Goal: Task Accomplishment & Management: Use online tool/utility

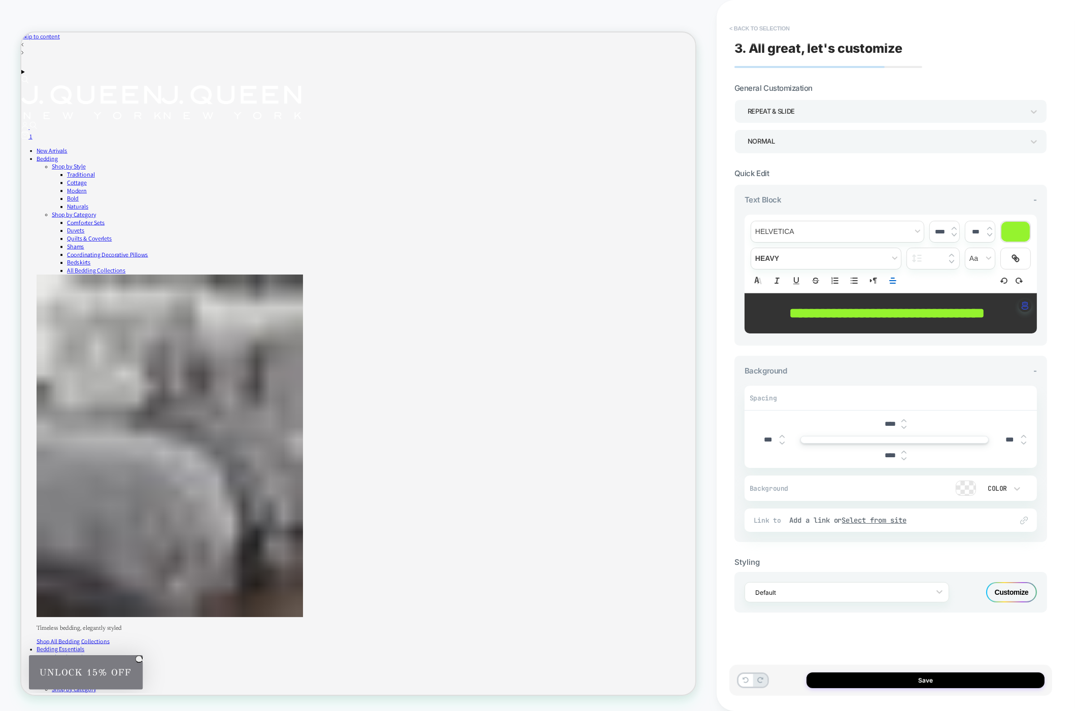
click at [776, 25] on button "< Back to selection" at bounding box center [759, 28] width 71 height 16
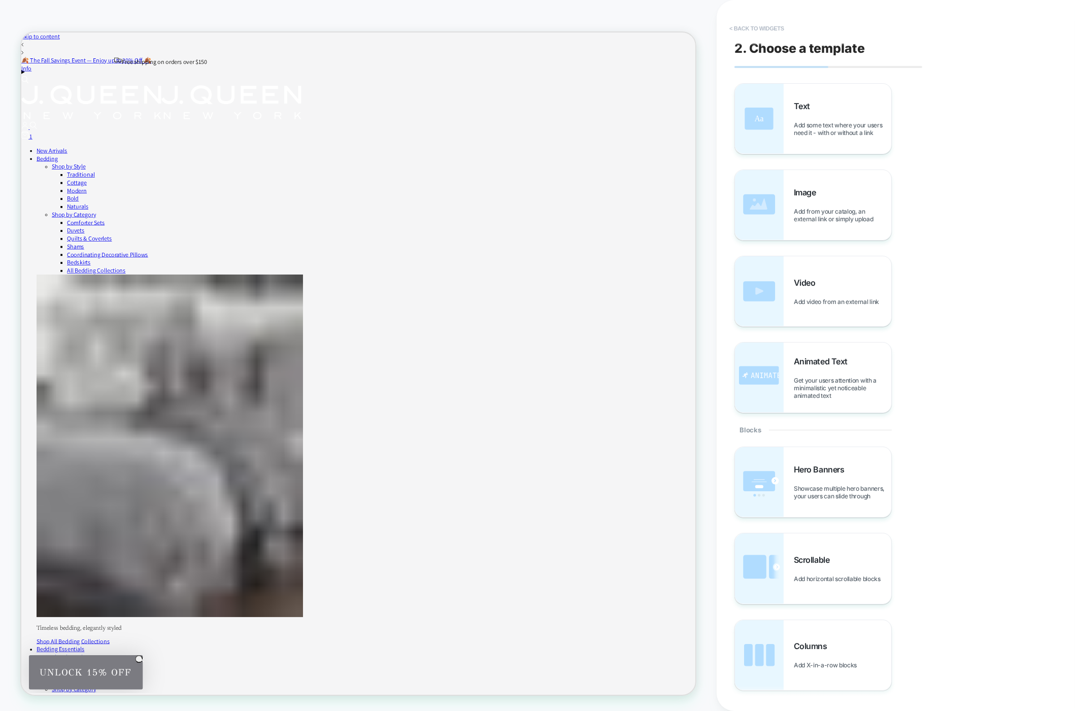
click at [760, 26] on button "< Back to widgets" at bounding box center [756, 28] width 65 height 16
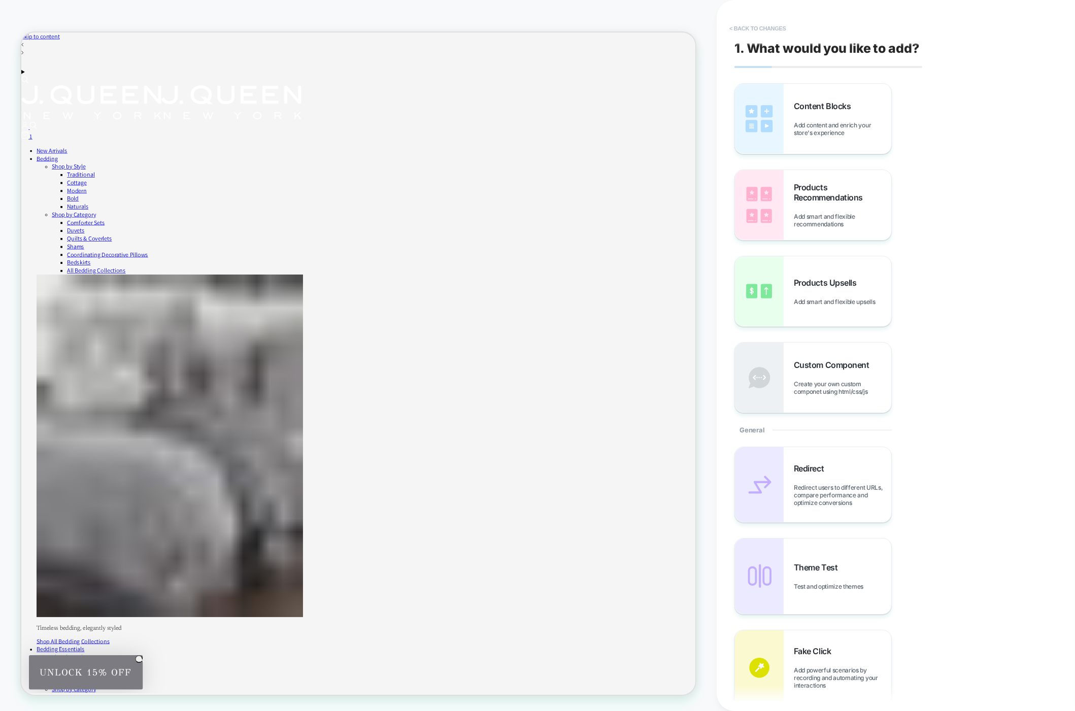
click at [755, 31] on button "< Back to changes" at bounding box center [757, 28] width 67 height 16
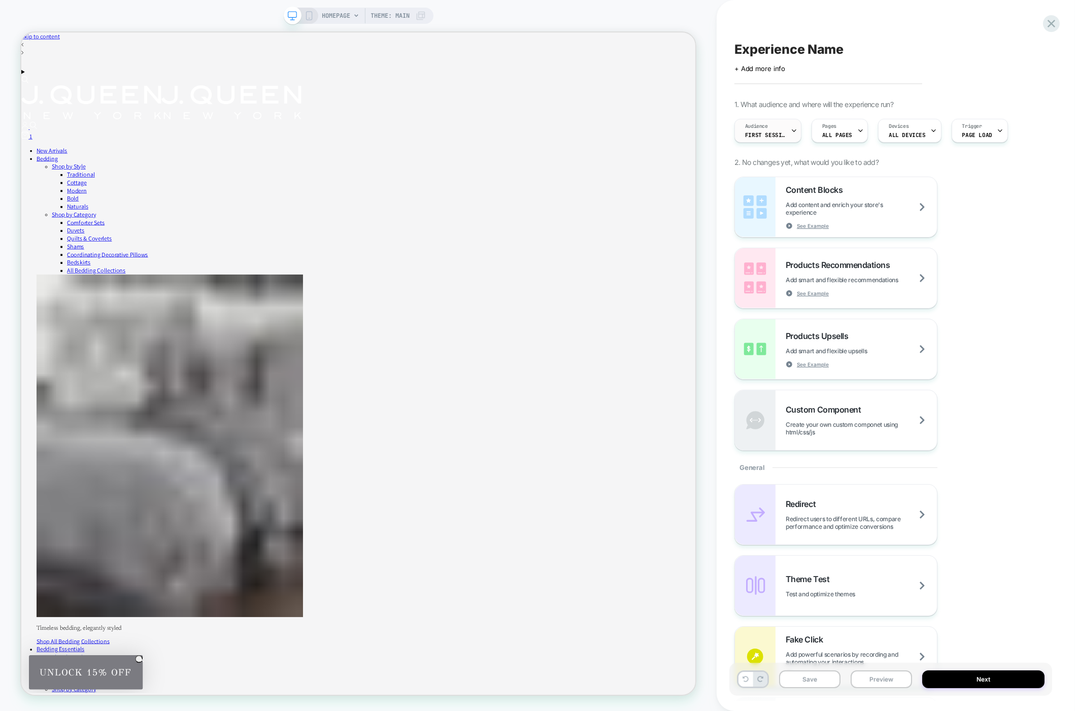
click at [757, 135] on span "First Session" at bounding box center [765, 134] width 41 height 7
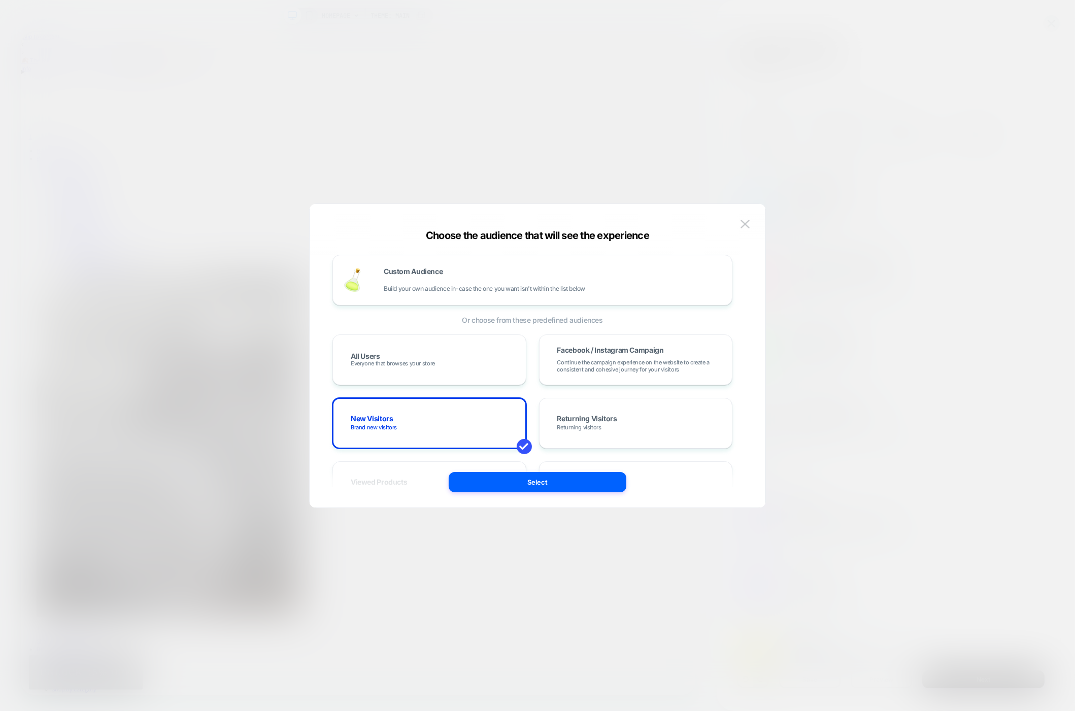
click at [923, 191] on div at bounding box center [537, 355] width 1075 height 711
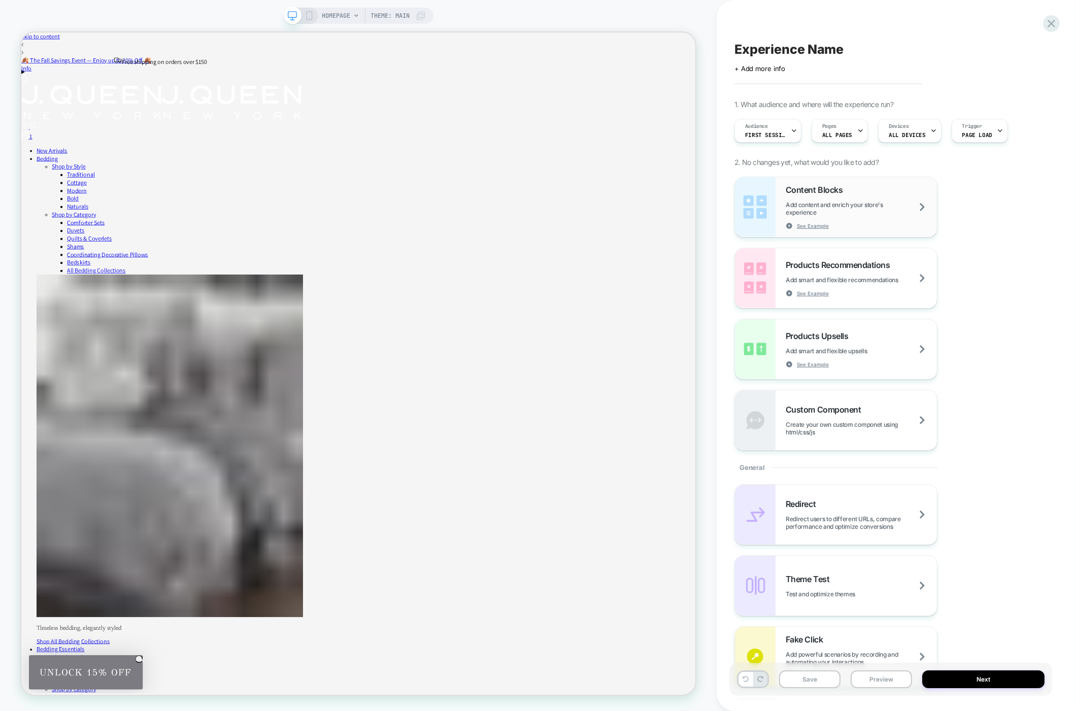
click at [813, 209] on span "Add content and enrich your store's experience" at bounding box center [861, 208] width 151 height 15
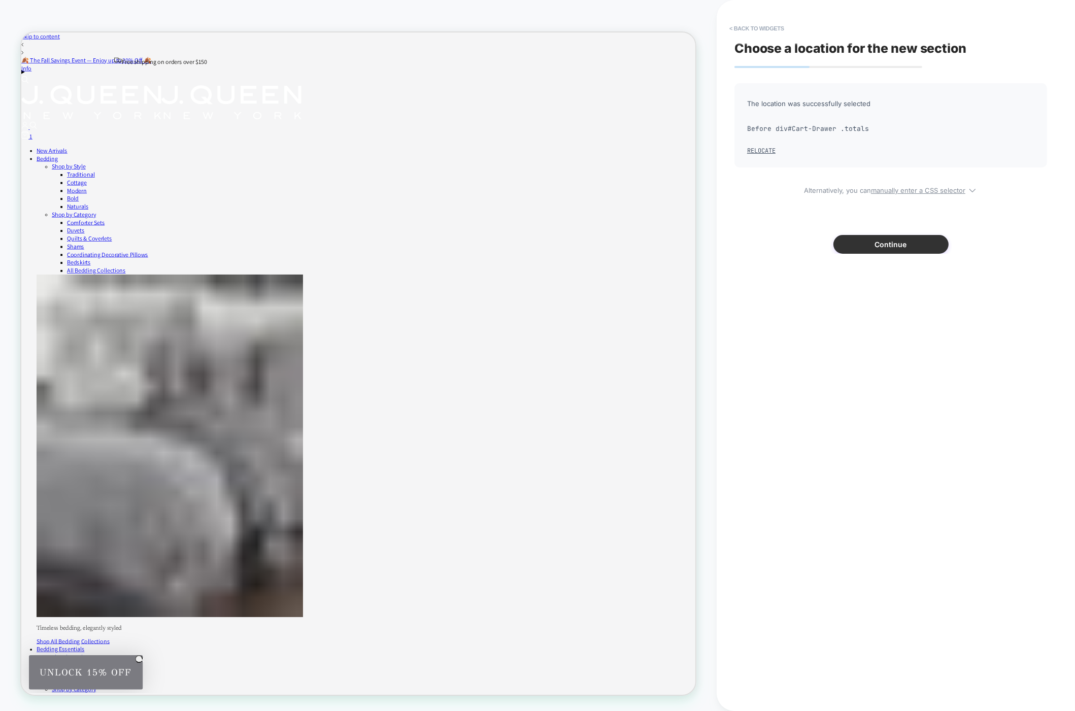
click at [899, 253] on button "Continue" at bounding box center [891, 244] width 115 height 19
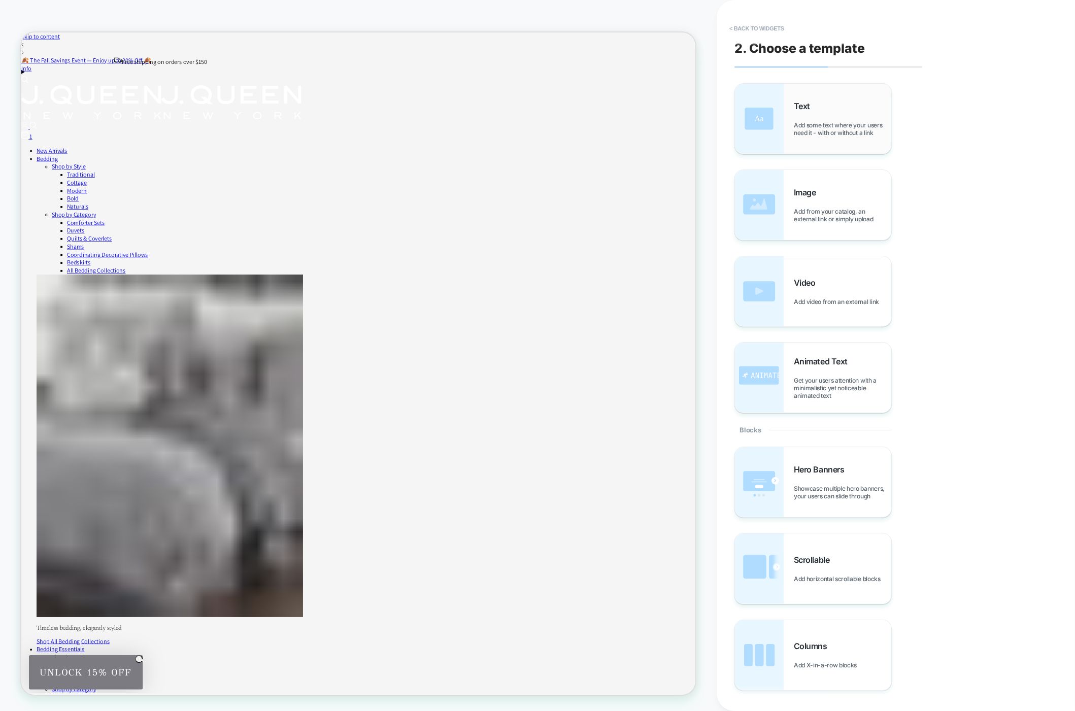
click at [809, 120] on div "Text Add some text where your users need it - with or without a link" at bounding box center [842, 119] width 97 height 36
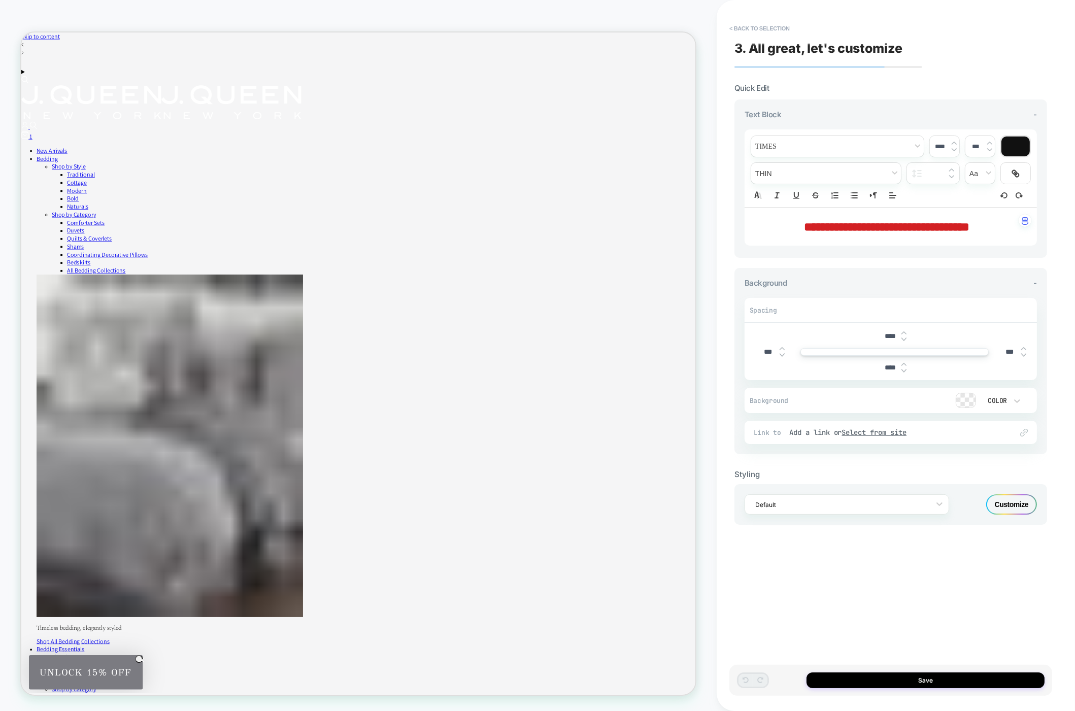
click at [874, 226] on span "**********" at bounding box center [888, 227] width 166 height 12
type input "****"
click at [874, 226] on span "**********" at bounding box center [888, 227] width 166 height 12
click at [869, 226] on span "**********" at bounding box center [837, 227] width 64 height 12
type input "****"
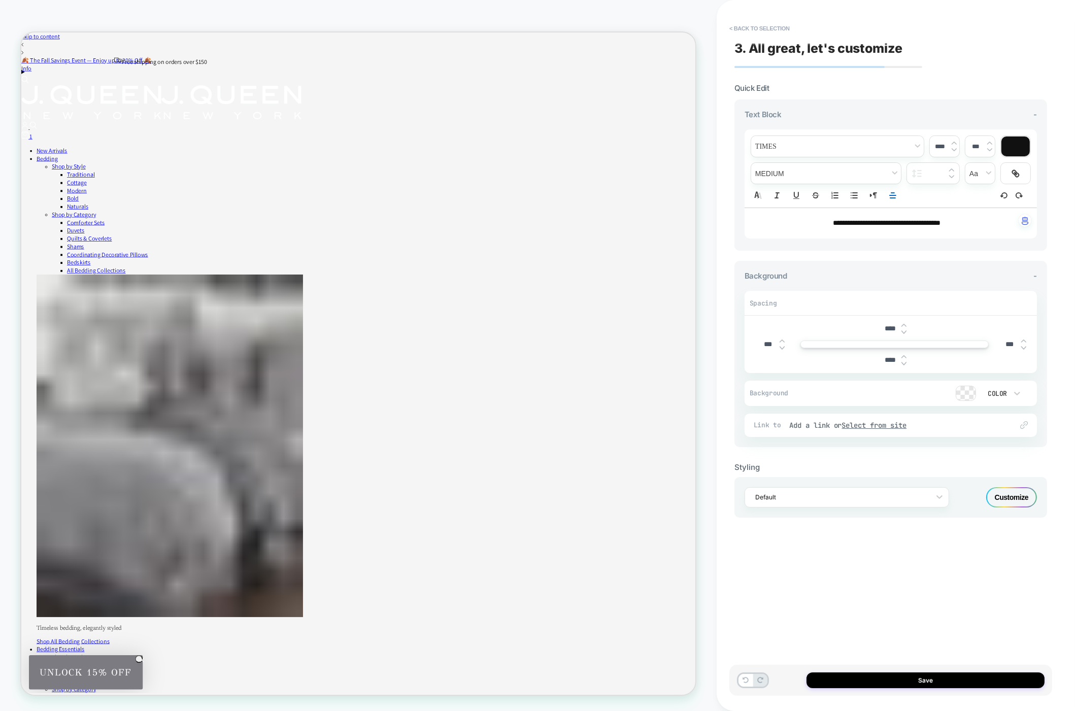
click at [830, 589] on div "**********" at bounding box center [891, 355] width 323 height 691
click at [938, 675] on button "Save" at bounding box center [926, 681] width 238 height 16
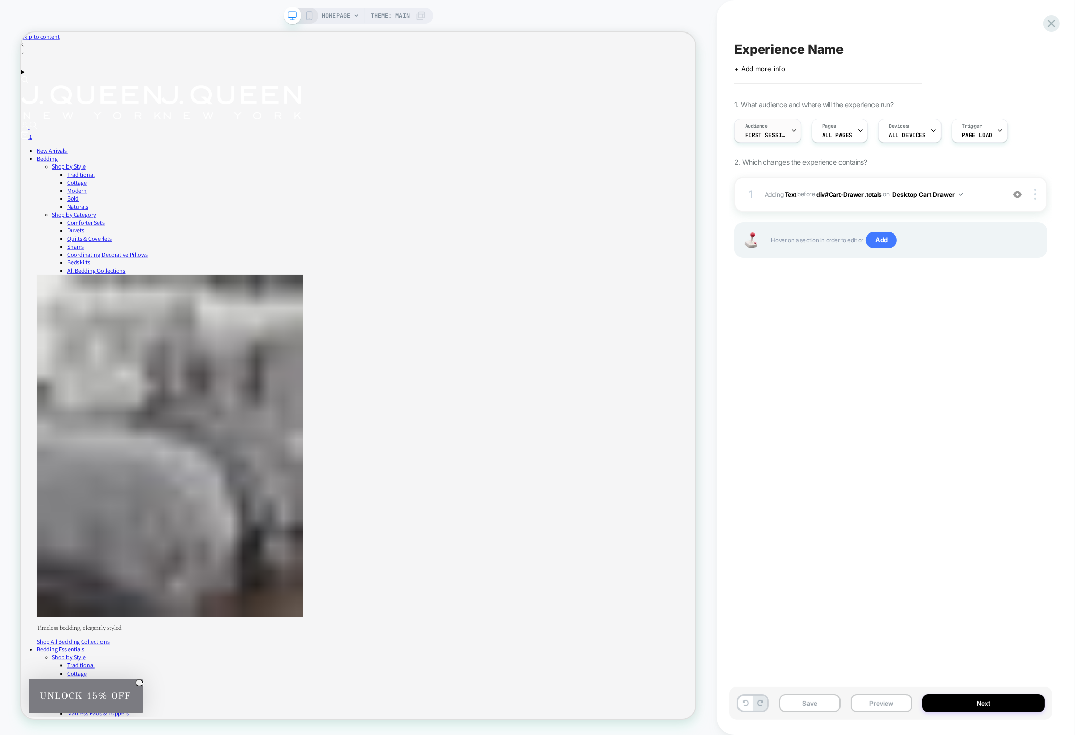
click at [783, 135] on span "First Session" at bounding box center [765, 134] width 41 height 7
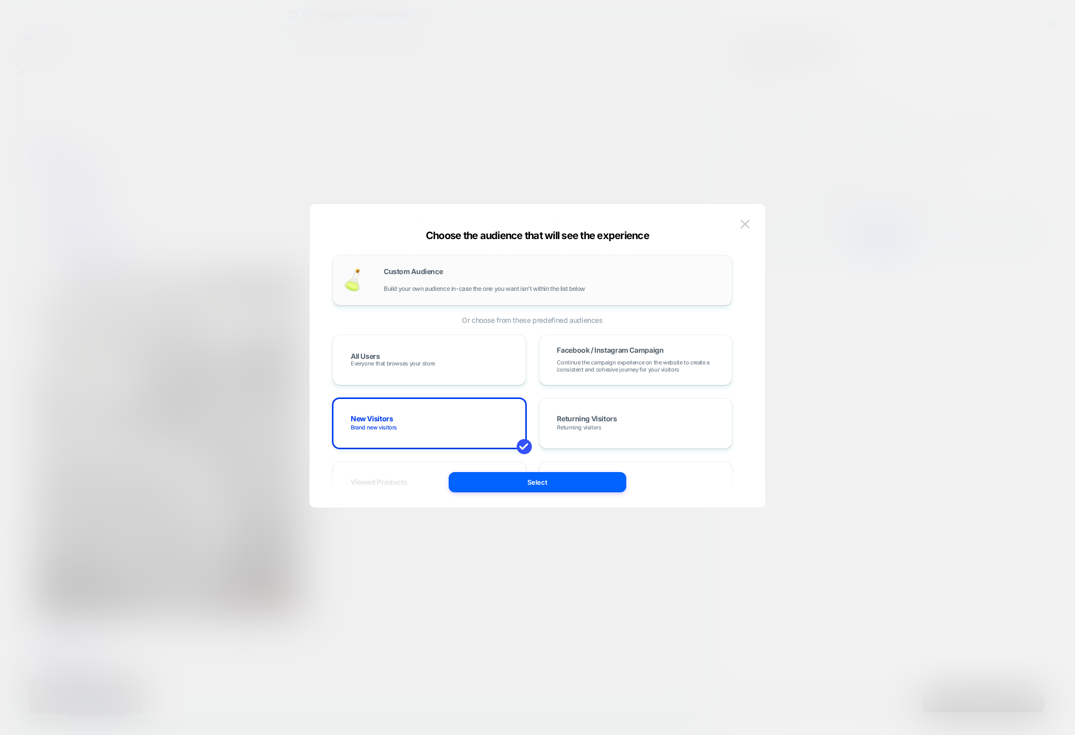
click at [499, 273] on div "Custom Audience Build your own audience in-case the one you want isn't within t…" at bounding box center [553, 280] width 338 height 24
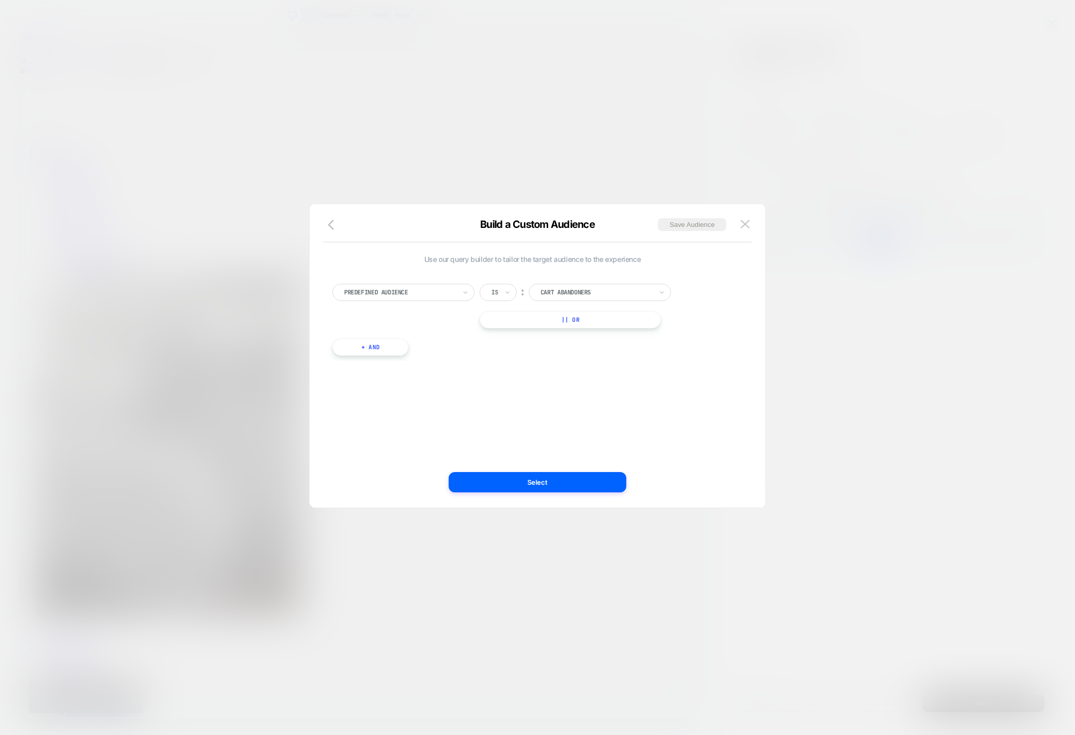
click at [443, 295] on div at bounding box center [400, 292] width 112 height 9
click at [580, 296] on div at bounding box center [597, 292] width 112 height 9
click at [581, 336] on div "New Visitors" at bounding box center [606, 336] width 132 height 16
click at [379, 349] on button "+ And" at bounding box center [371, 347] width 76 height 17
click at [459, 357] on div at bounding box center [426, 357] width 112 height 9
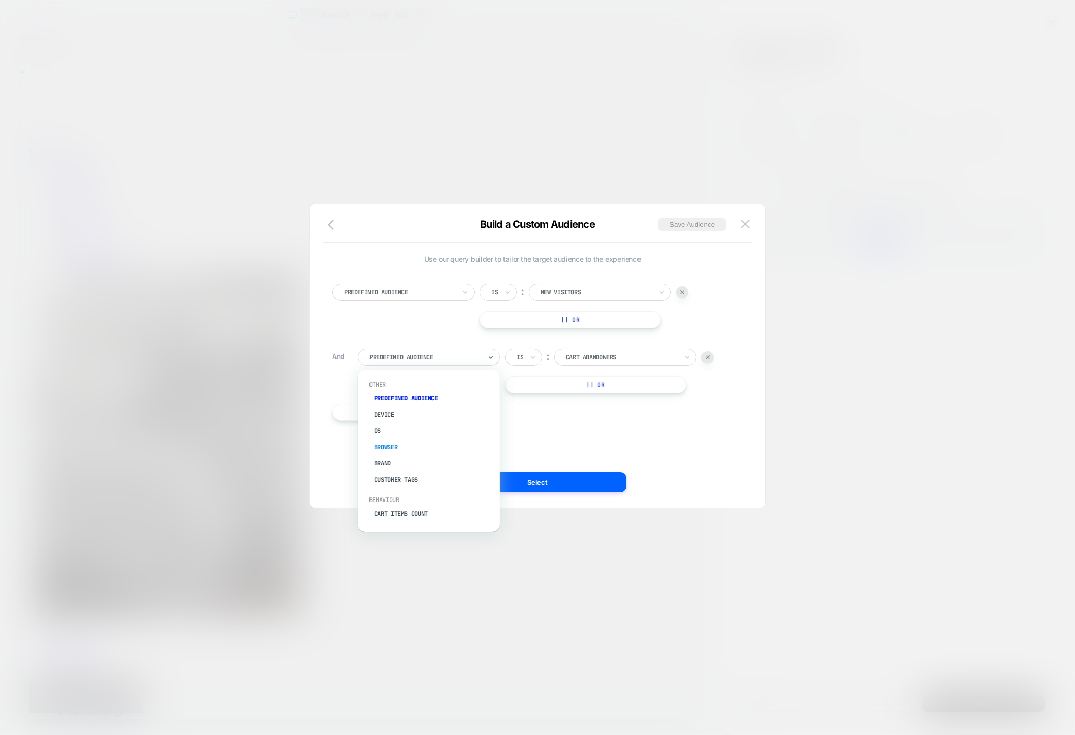
type input "*"
type input "**********"
click at [421, 481] on div "Customer Tags" at bounding box center [434, 480] width 132 height 16
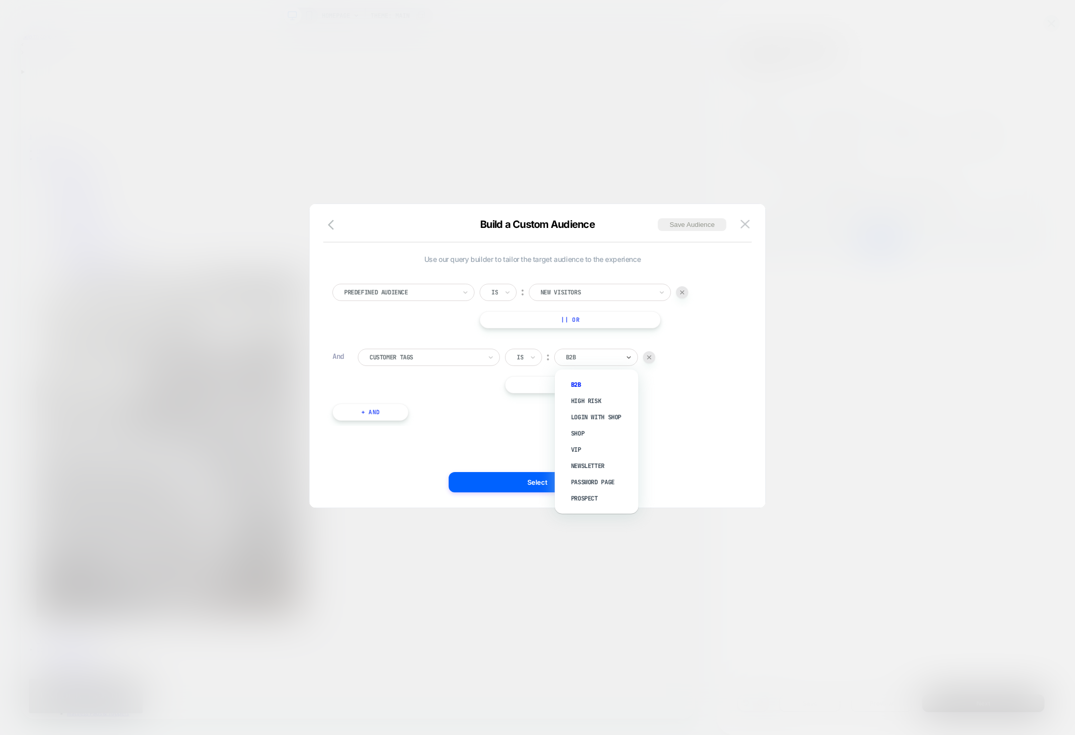
click at [582, 353] on div at bounding box center [592, 357] width 53 height 9
click at [699, 137] on div at bounding box center [537, 367] width 1075 height 735
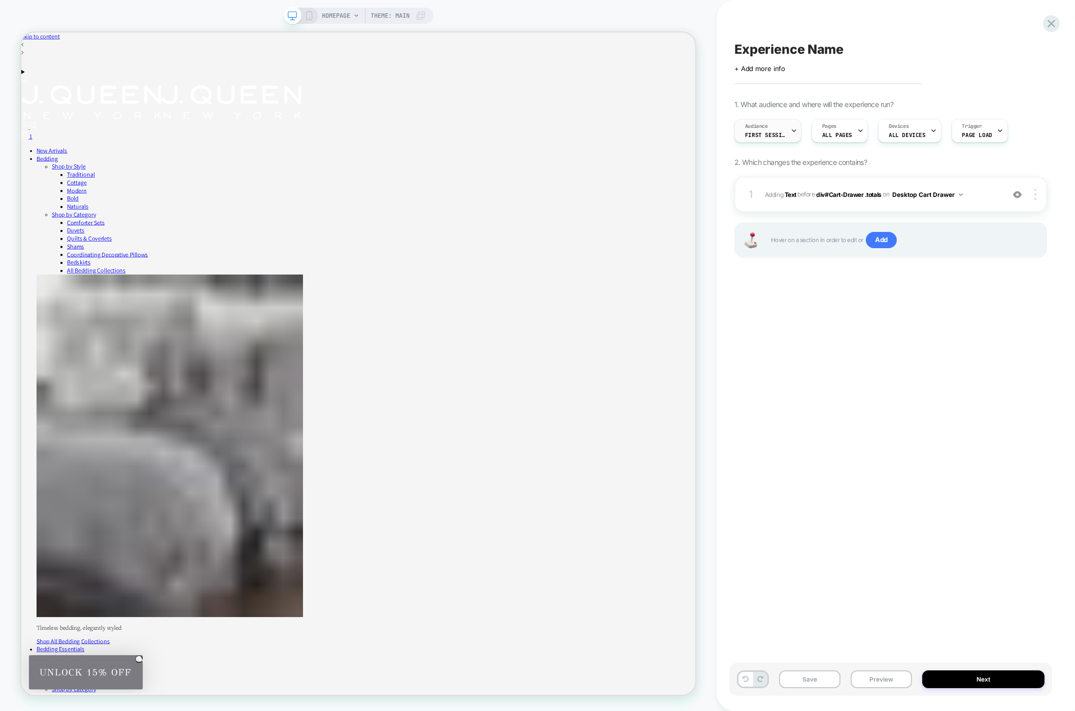
click at [755, 132] on span "First Session" at bounding box center [765, 134] width 41 height 7
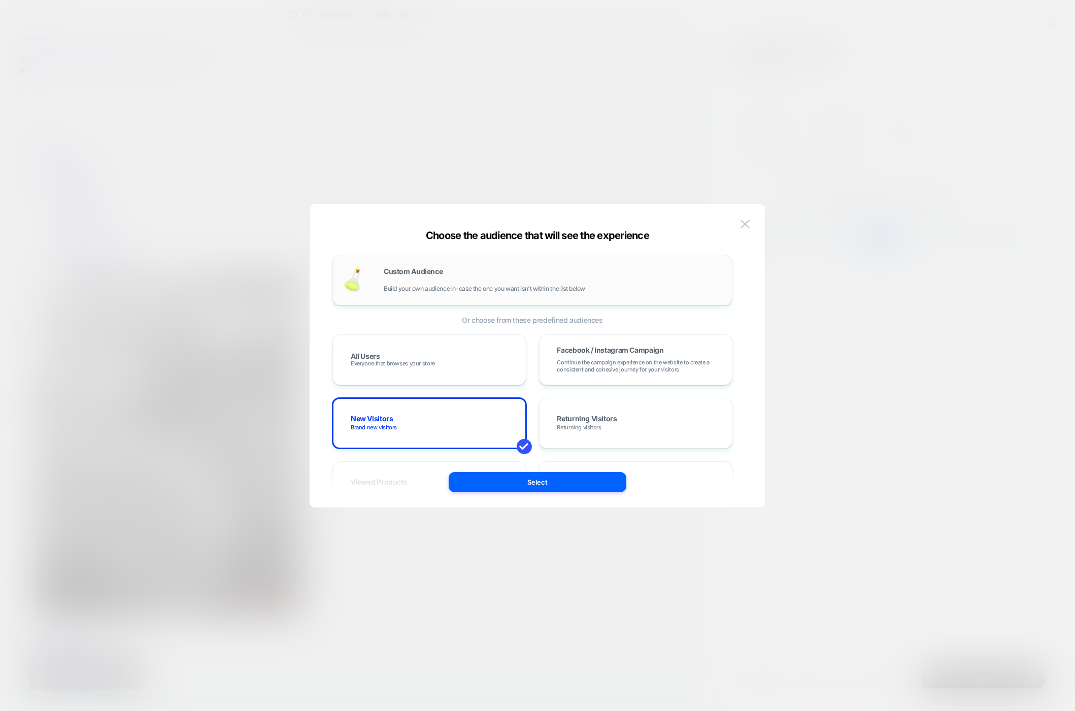
click at [493, 288] on span "Build your own audience in-case the one you want isn't within the list below" at bounding box center [485, 288] width 202 height 7
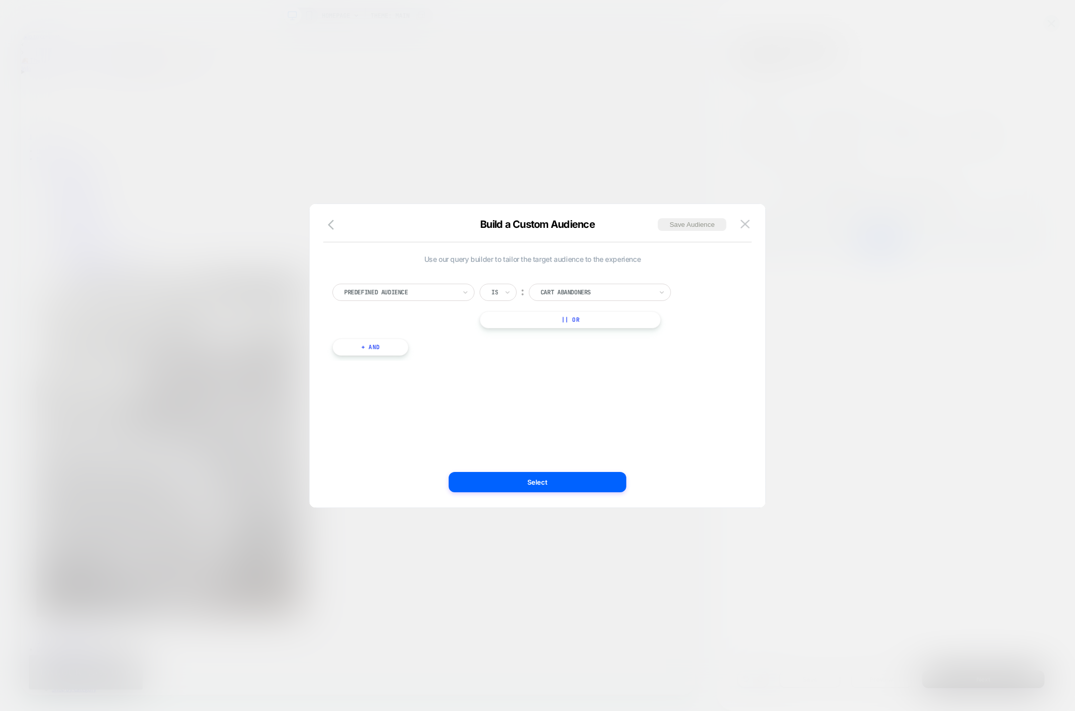
click at [560, 292] on div at bounding box center [597, 292] width 112 height 9
click at [578, 338] on div "New Visitors" at bounding box center [606, 336] width 132 height 16
click at [372, 352] on button "+ And" at bounding box center [371, 347] width 76 height 17
click at [417, 363] on div "Predefined Audience" at bounding box center [429, 357] width 142 height 17
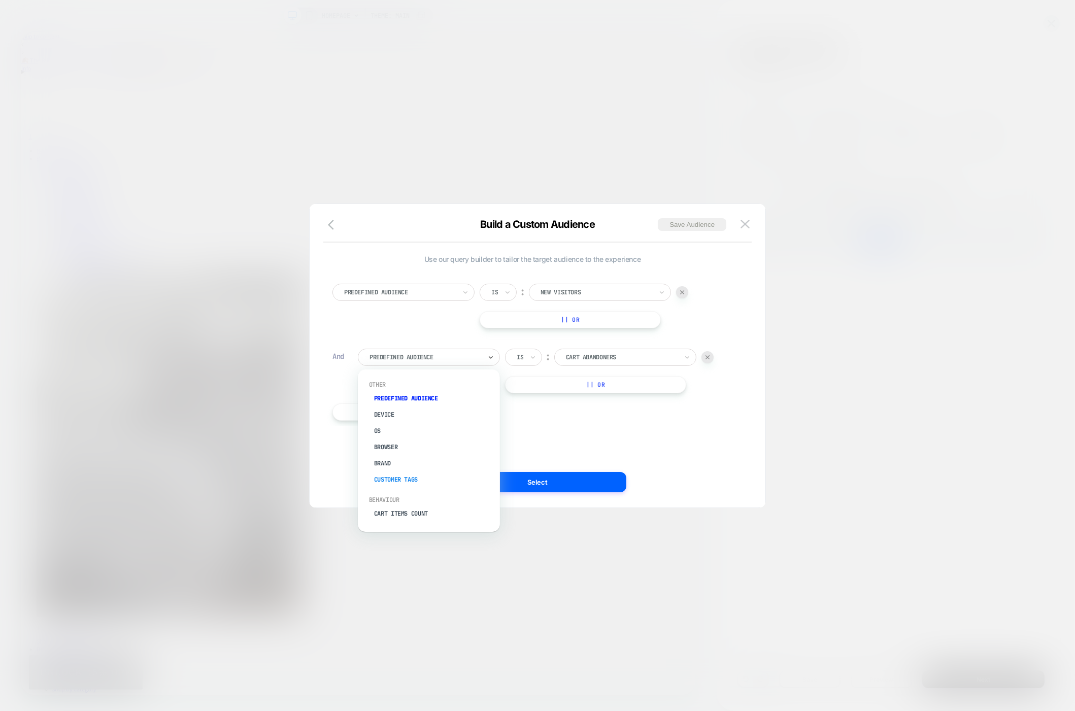
click at [405, 478] on div "Customer Tags" at bounding box center [434, 480] width 132 height 16
click at [583, 355] on div at bounding box center [592, 357] width 53 height 9
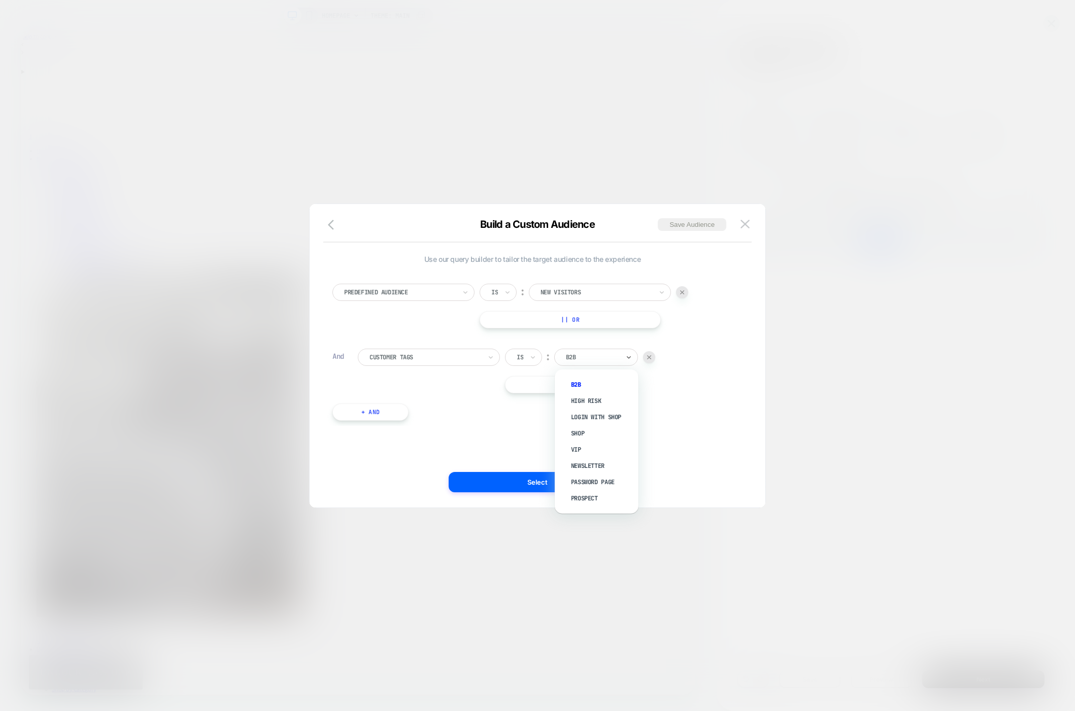
click at [428, 321] on div "Predefined Audience Is ︰ New Visitors || Or" at bounding box center [533, 306] width 400 height 45
click at [531, 360] on icon at bounding box center [533, 357] width 7 height 10
click at [528, 403] on div "Is not" at bounding box center [548, 401] width 66 height 16
click at [583, 355] on input "text" at bounding box center [581, 357] width 4 height 9
type input "*******"
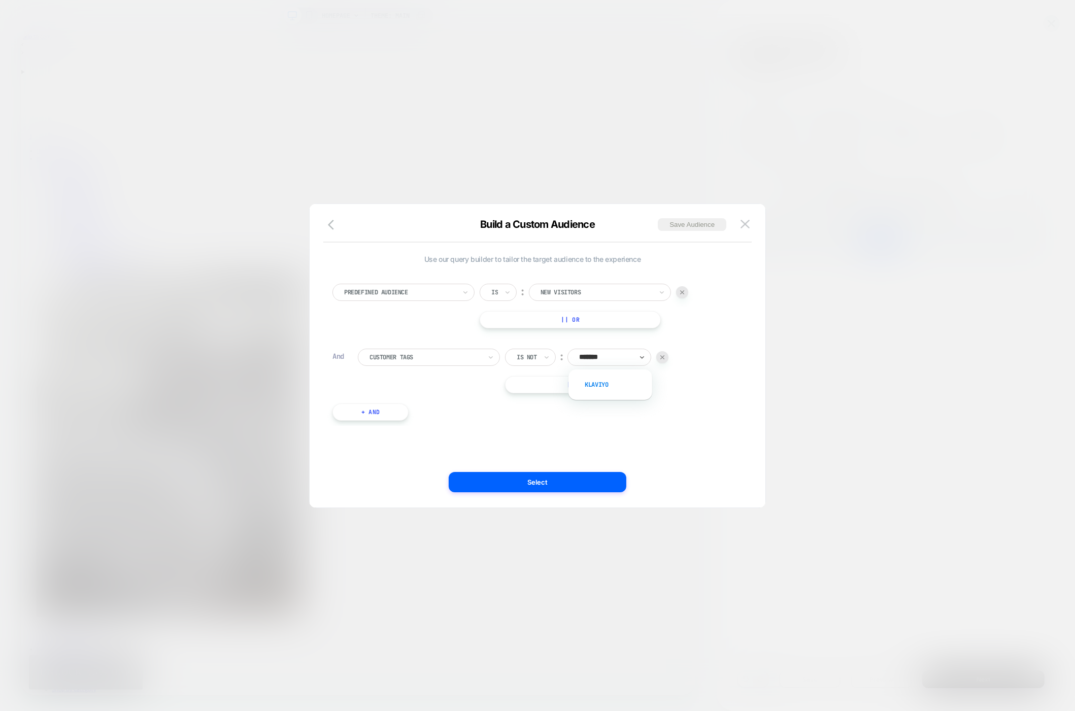
click at [590, 380] on div "Klaviyo" at bounding box center [616, 385] width 74 height 16
click at [623, 357] on div at bounding box center [605, 357] width 53 height 9
drag, startPoint x: 272, startPoint y: 162, endPoint x: 749, endPoint y: 493, distance: 581.1
click at [795, 529] on div at bounding box center [537, 355] width 1075 height 711
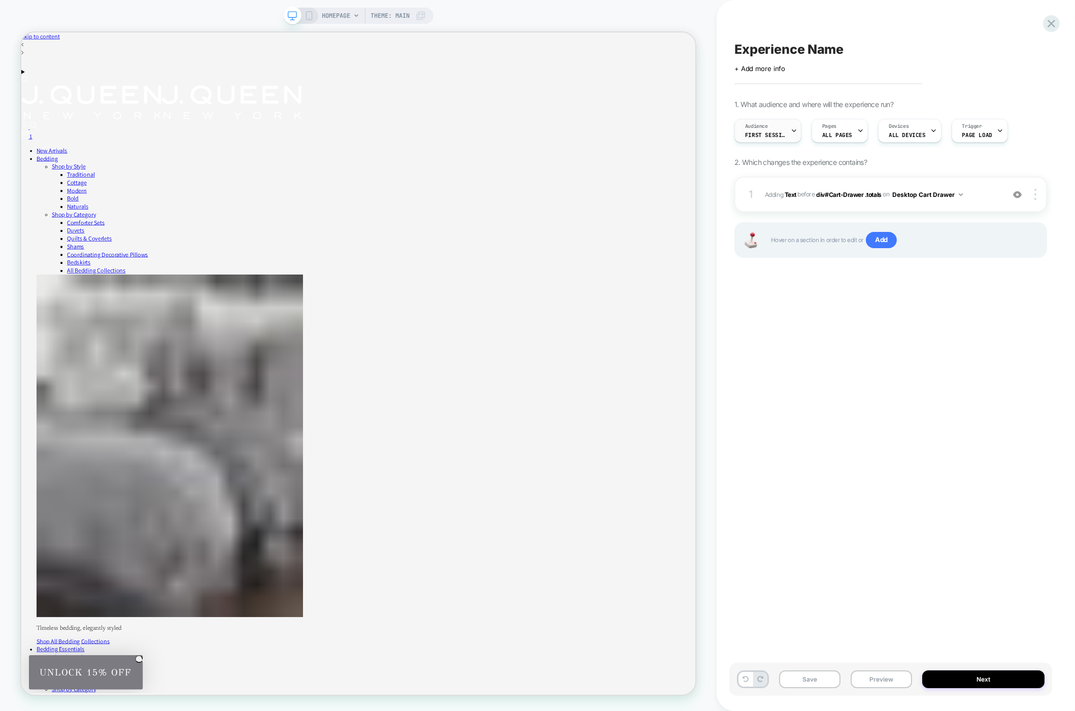
click at [759, 139] on div "Audience First Session" at bounding box center [765, 130] width 61 height 23
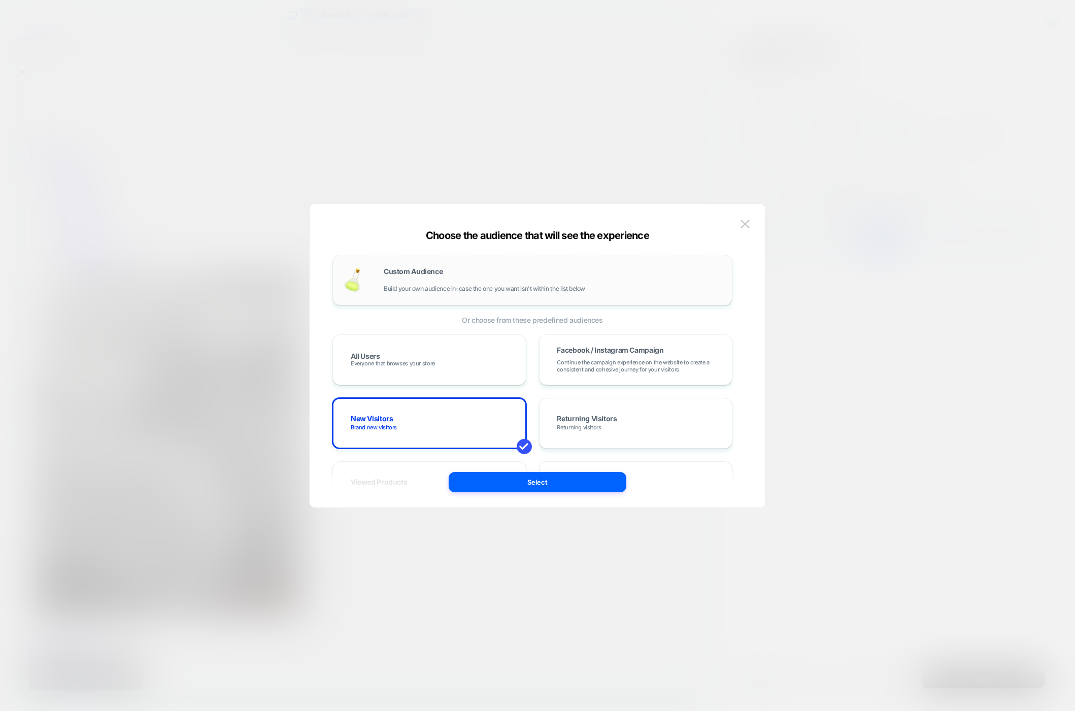
click at [527, 273] on div "Custom Audience Build your own audience in-case the one you want isn't within t…" at bounding box center [553, 280] width 338 height 24
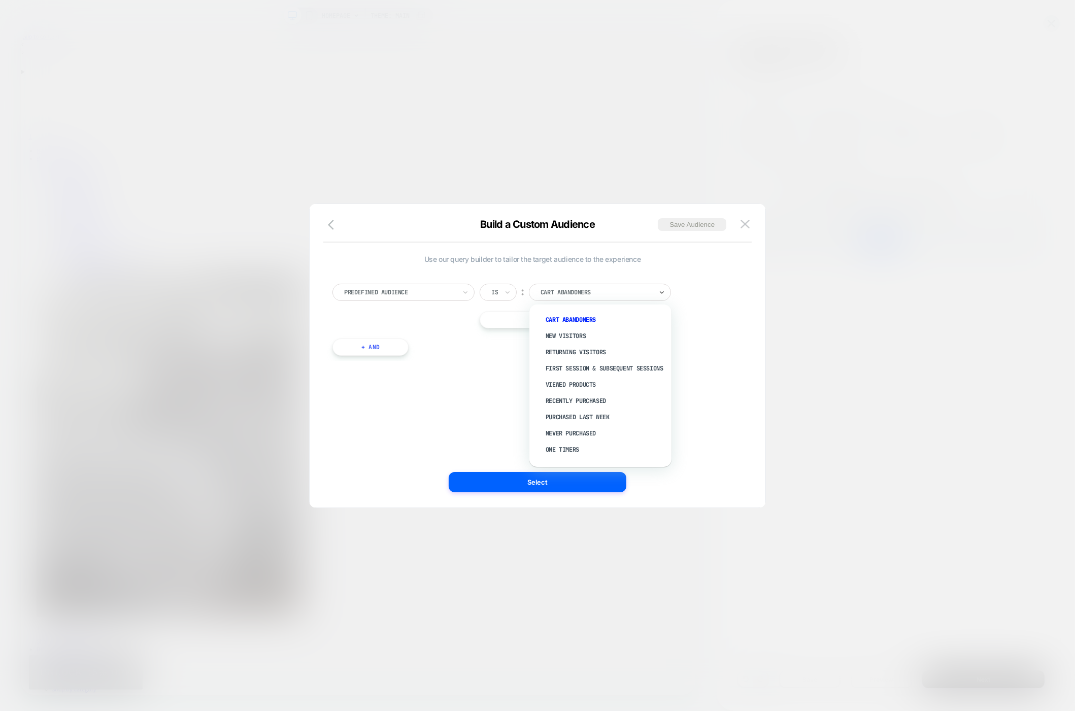
click at [569, 289] on div at bounding box center [597, 292] width 112 height 9
click at [574, 335] on div "New Visitors" at bounding box center [606, 336] width 132 height 16
click at [373, 350] on button "+ And" at bounding box center [371, 347] width 76 height 17
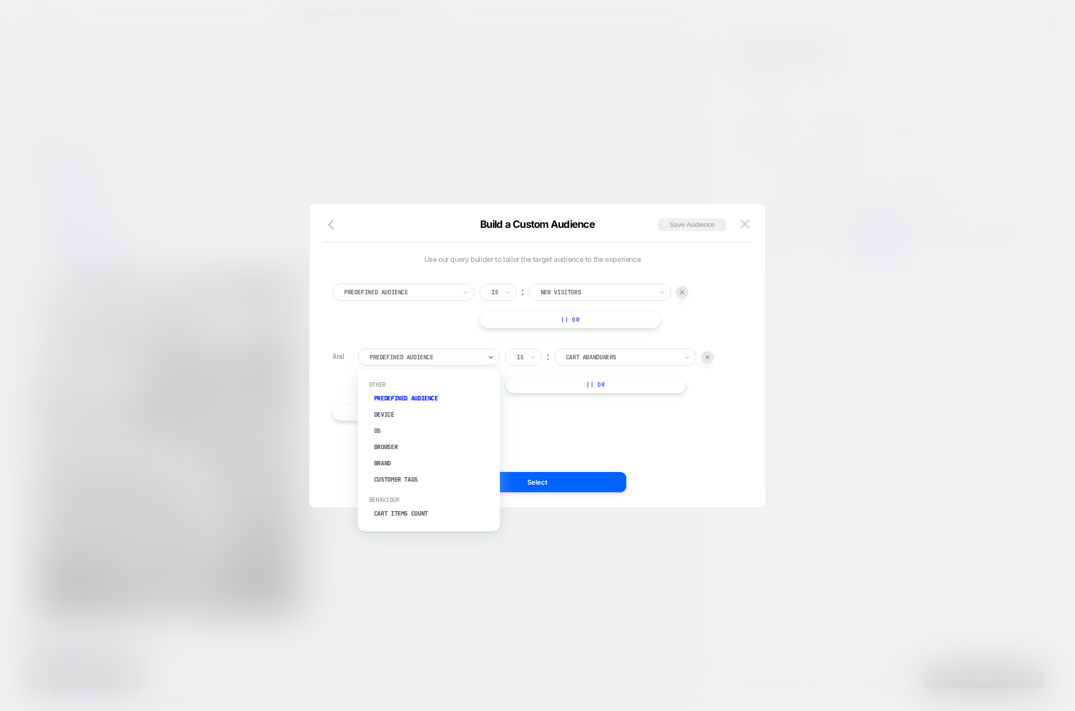
click at [486, 360] on div "Predefined Audience" at bounding box center [429, 357] width 142 height 17
click at [416, 480] on div "Customer Tags" at bounding box center [434, 480] width 132 height 16
click at [593, 356] on div at bounding box center [592, 357] width 53 height 9
type input "*******"
click at [593, 384] on div "Klaviyo" at bounding box center [602, 385] width 74 height 16
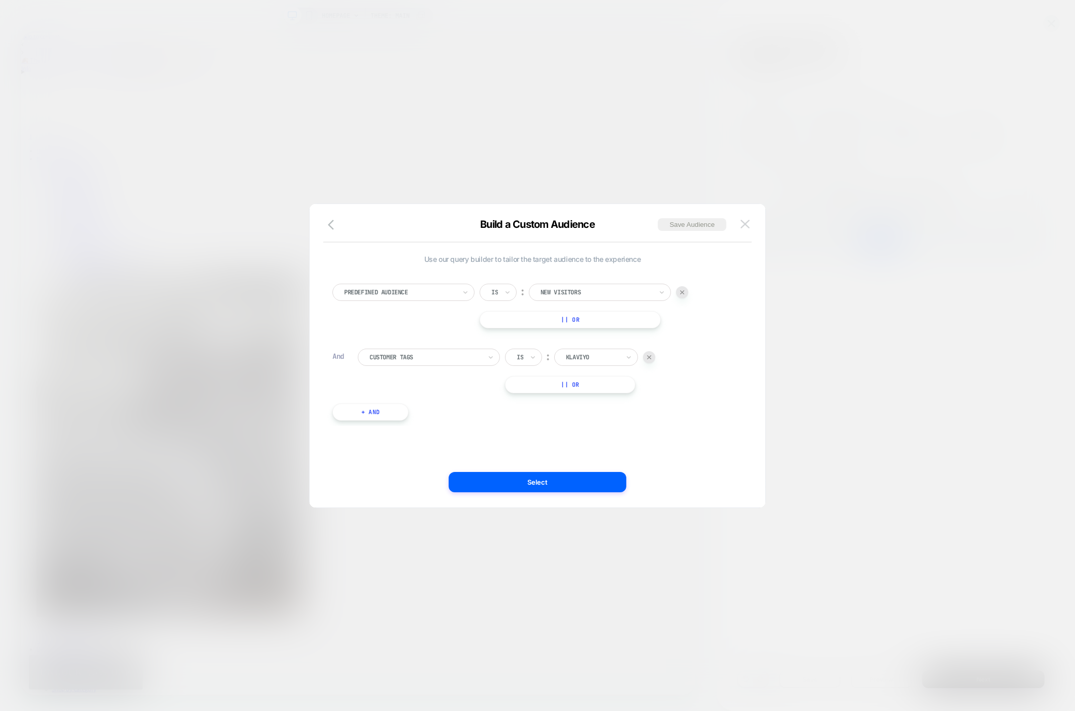
click at [743, 219] on button at bounding box center [745, 224] width 15 height 15
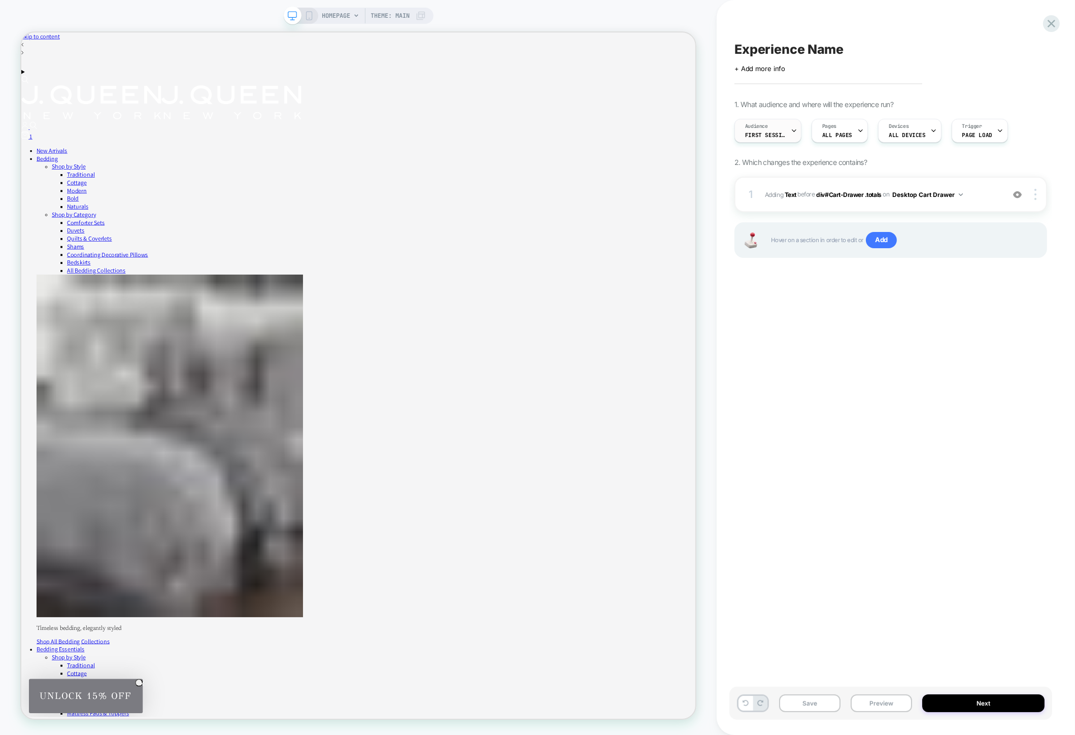
click at [756, 128] on span "Audience" at bounding box center [756, 126] width 23 height 7
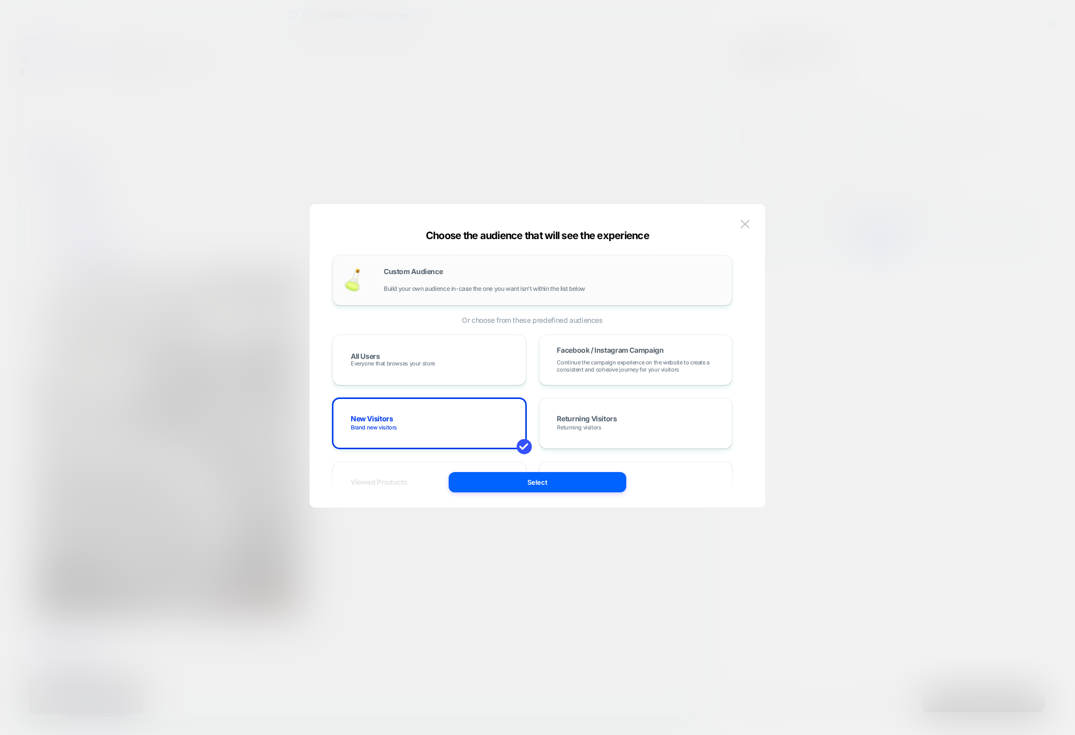
click at [570, 276] on div "Custom Audience Build your own audience in-case the one you want isn't within t…" at bounding box center [553, 280] width 338 height 24
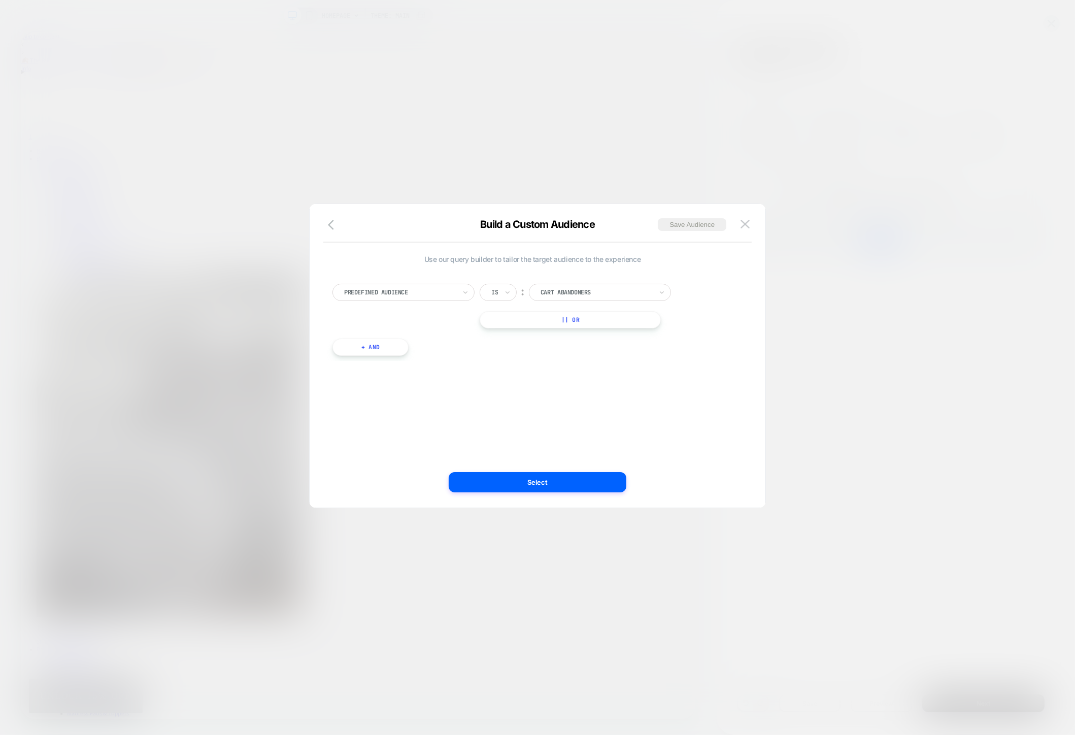
click at [380, 346] on button "+ And" at bounding box center [371, 347] width 76 height 17
click at [401, 353] on div at bounding box center [426, 357] width 112 height 9
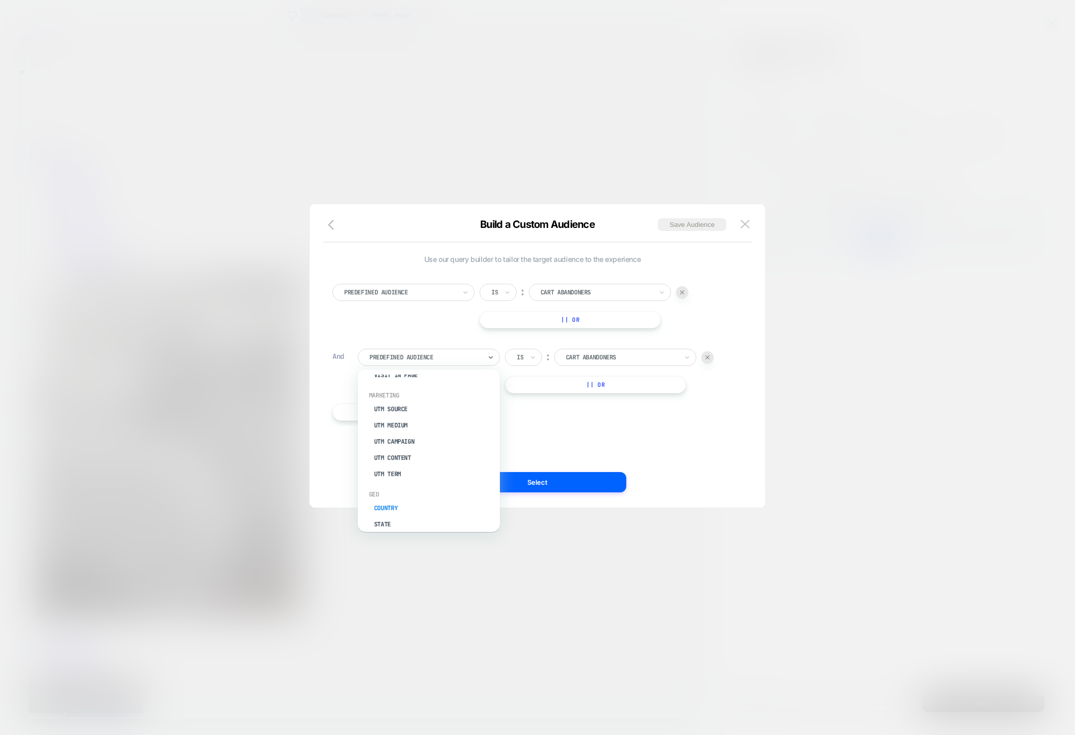
scroll to position [419, 0]
click at [389, 419] on div "UTM Source" at bounding box center [434, 421] width 132 height 16
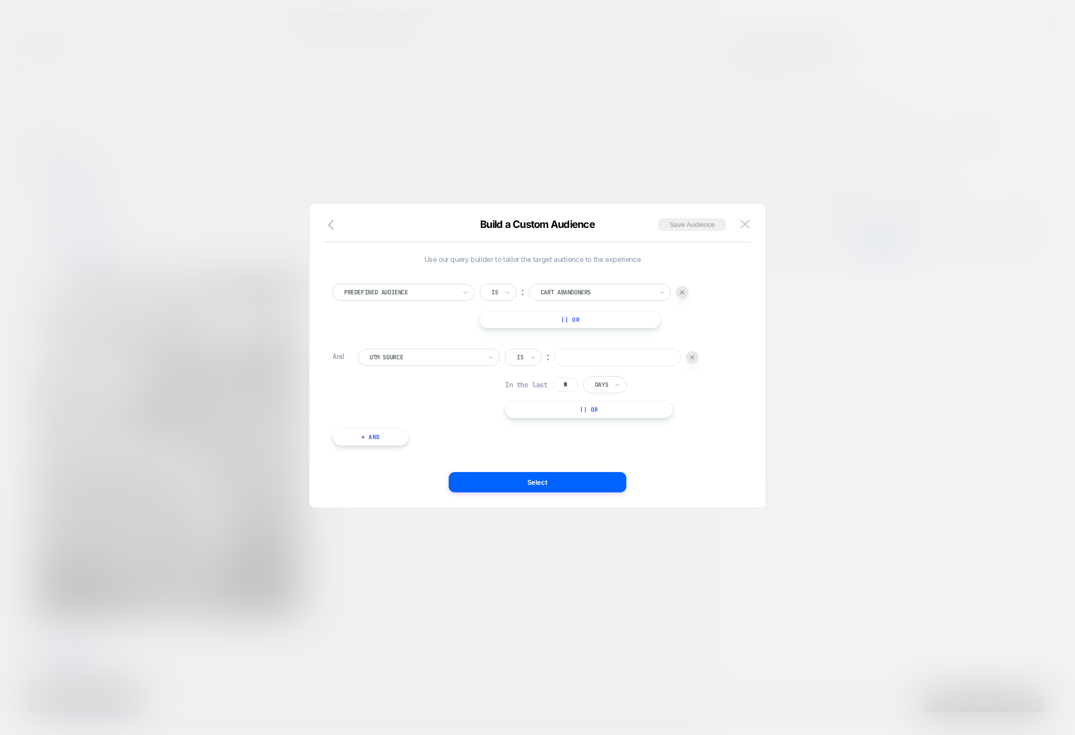
click at [580, 355] on input at bounding box center [617, 357] width 127 height 17
click at [464, 359] on div at bounding box center [426, 357] width 112 height 9
click at [400, 450] on div "UTM Medium" at bounding box center [434, 452] width 132 height 16
click at [584, 351] on input at bounding box center [617, 357] width 127 height 17
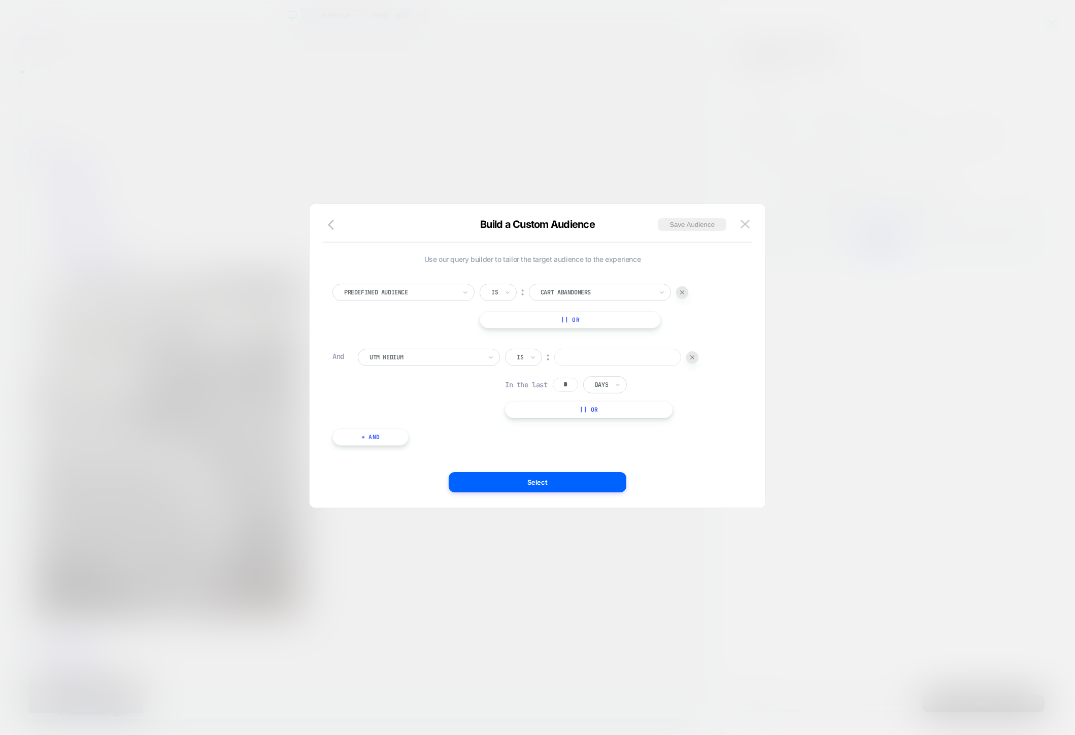
click at [528, 359] on div "Is" at bounding box center [523, 357] width 37 height 17
click at [439, 394] on div "UTM Medium Is ︰ In the last * Days || Or" at bounding box center [545, 384] width 375 height 70
click at [424, 358] on div at bounding box center [426, 357] width 112 height 9
click at [403, 498] on div "UTM Term" at bounding box center [434, 501] width 132 height 16
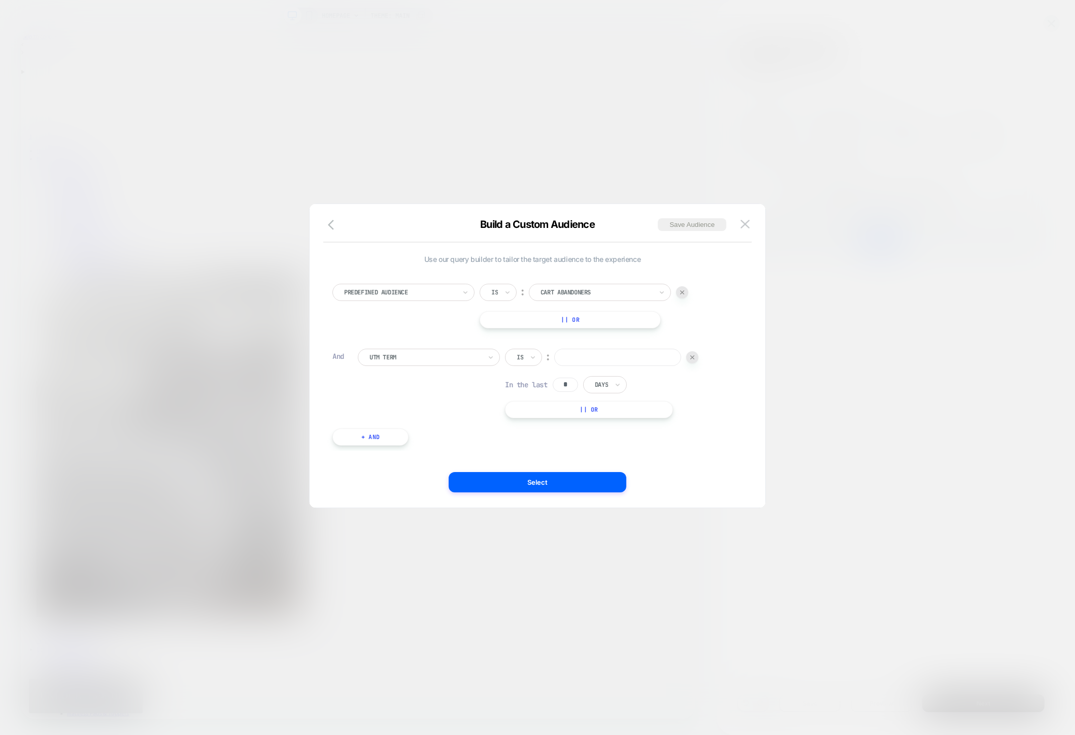
click at [569, 357] on input at bounding box center [617, 357] width 127 height 17
type input "***"
click at [584, 296] on div at bounding box center [597, 292] width 112 height 9
click at [584, 335] on div "New Visitors" at bounding box center [606, 336] width 132 height 16
click at [369, 436] on button "+ And" at bounding box center [371, 436] width 76 height 17
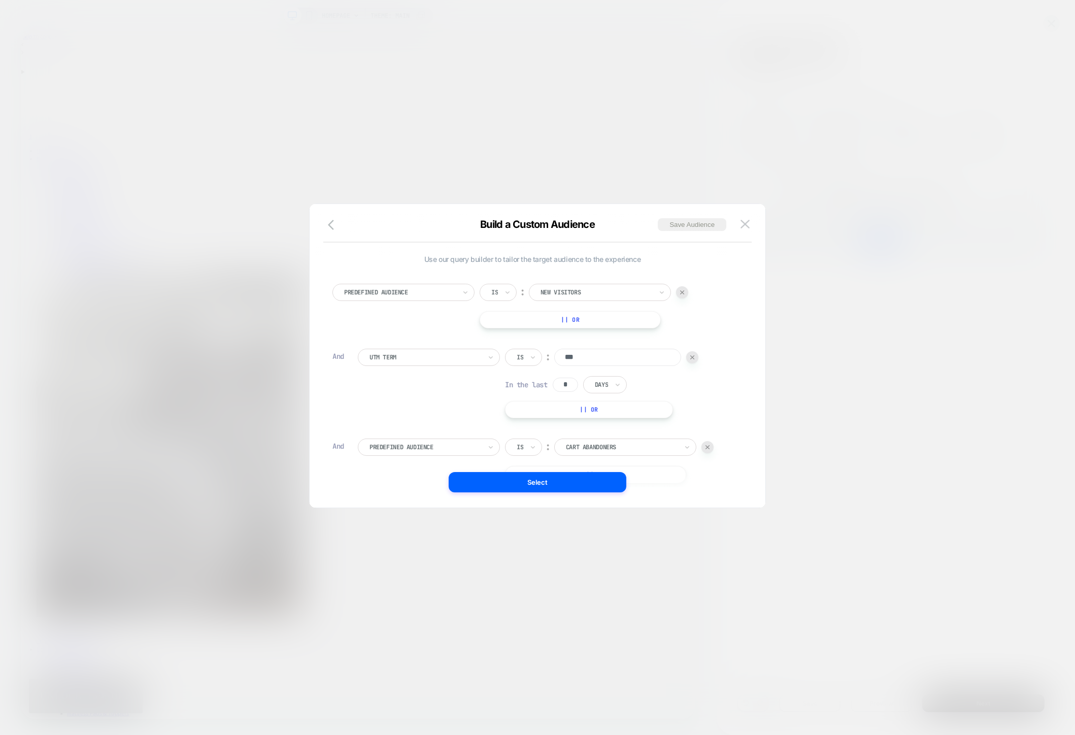
click at [645, 448] on div at bounding box center [622, 447] width 112 height 9
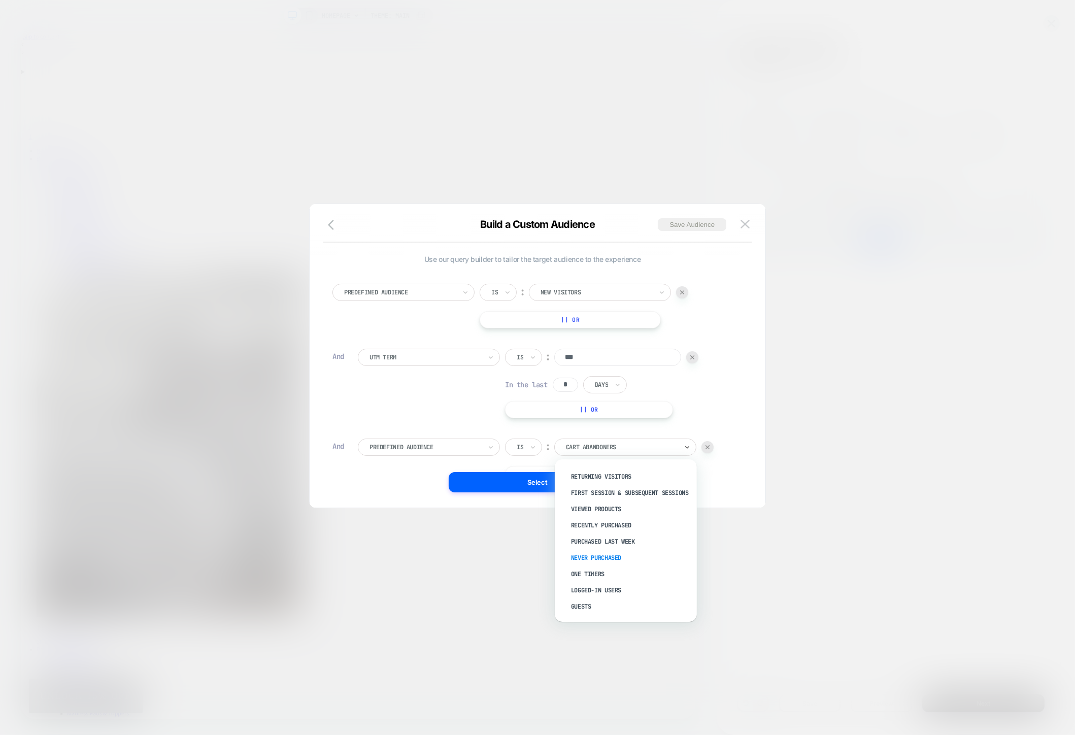
click at [585, 559] on div "Never Purchased" at bounding box center [631, 558] width 132 height 16
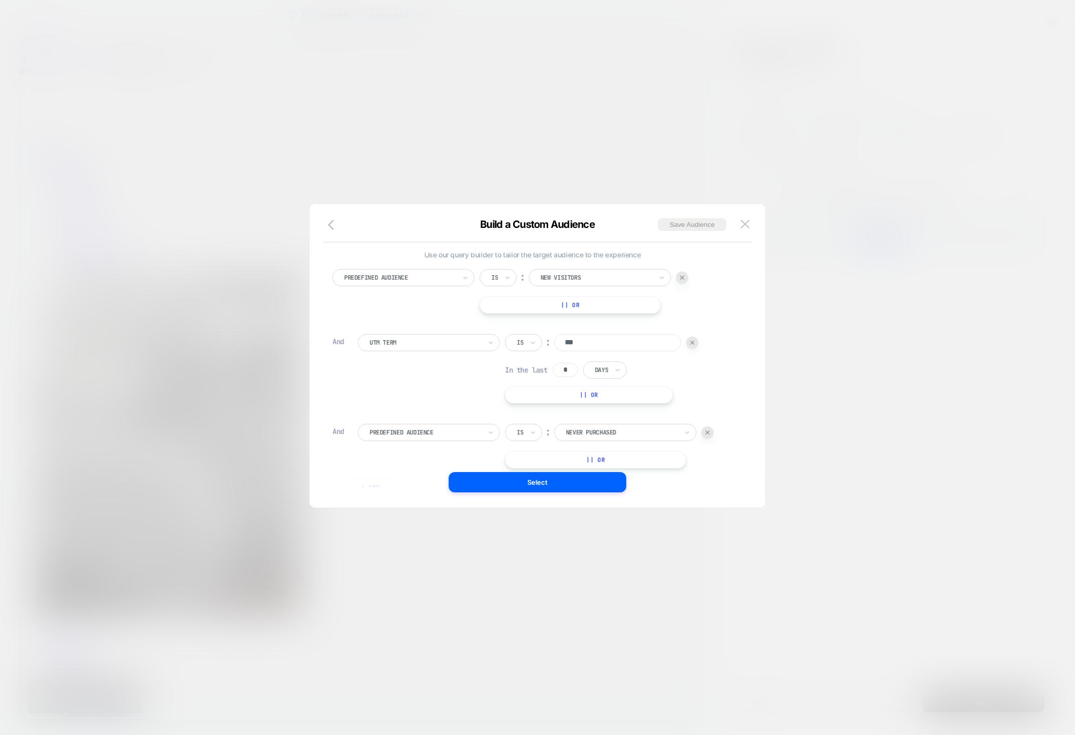
scroll to position [0, 0]
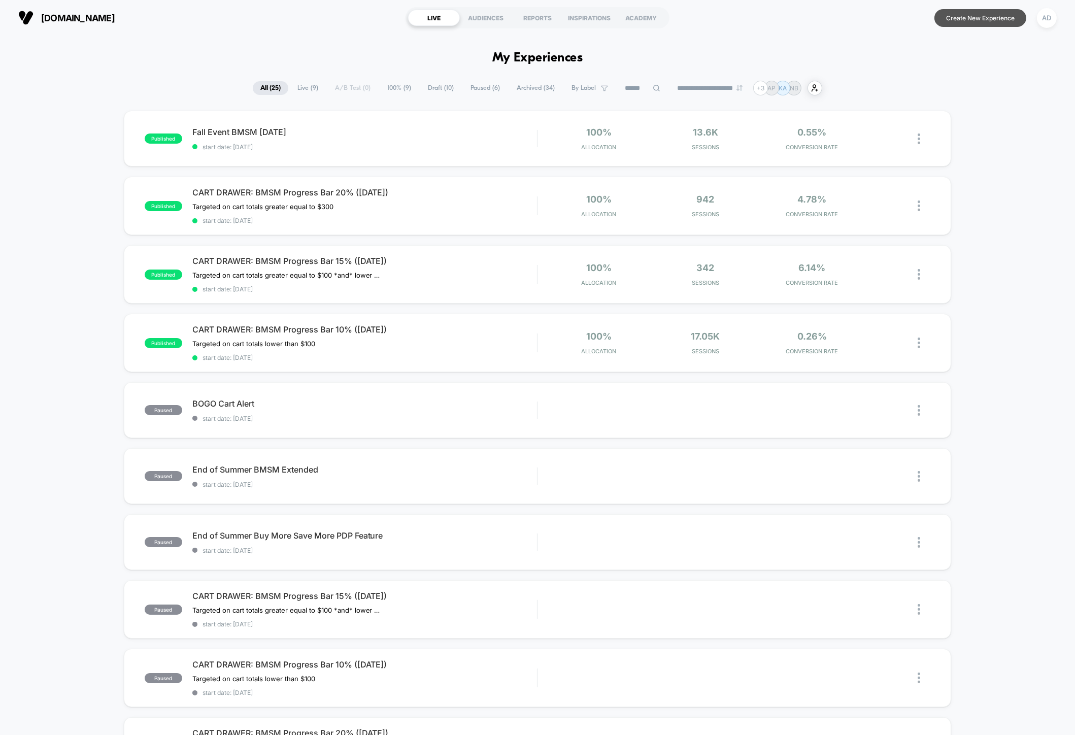
click at [983, 16] on button "Create New Experience" at bounding box center [981, 18] width 92 height 18
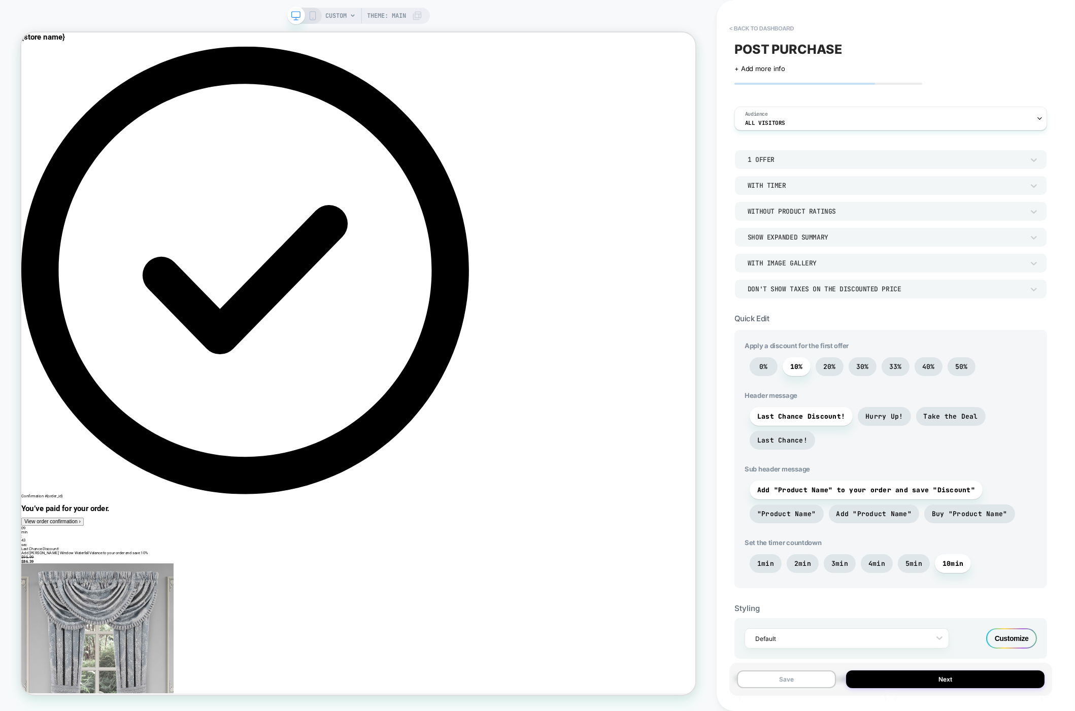
click at [728, 154] on div "< back to dashboard POST PURCHASE Click to edit experience details + Add more i…" at bounding box center [896, 355] width 358 height 711
click at [800, 152] on div "1 Offer" at bounding box center [891, 159] width 313 height 19
click at [753, 208] on div "2 Offers" at bounding box center [891, 206] width 305 height 21
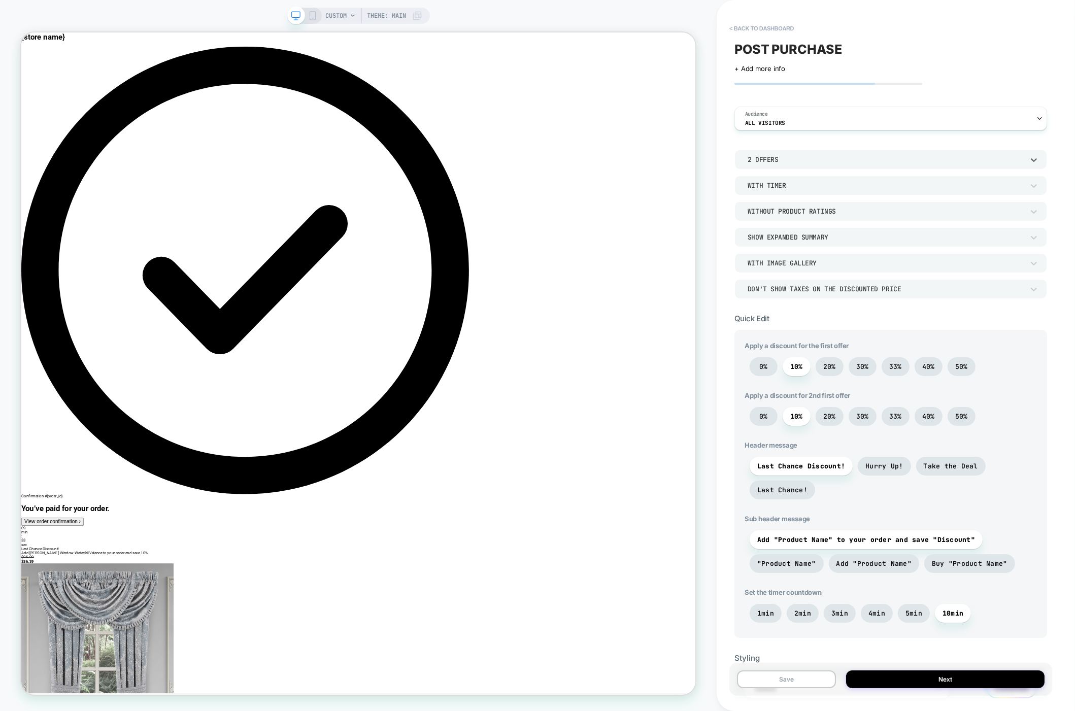
click at [796, 162] on div "2 Offers" at bounding box center [886, 159] width 276 height 9
click at [718, 183] on div at bounding box center [537, 355] width 1075 height 711
click at [769, 158] on div "2 Offers" at bounding box center [886, 159] width 276 height 9
click at [767, 185] on div "1 Offer" at bounding box center [891, 185] width 305 height 21
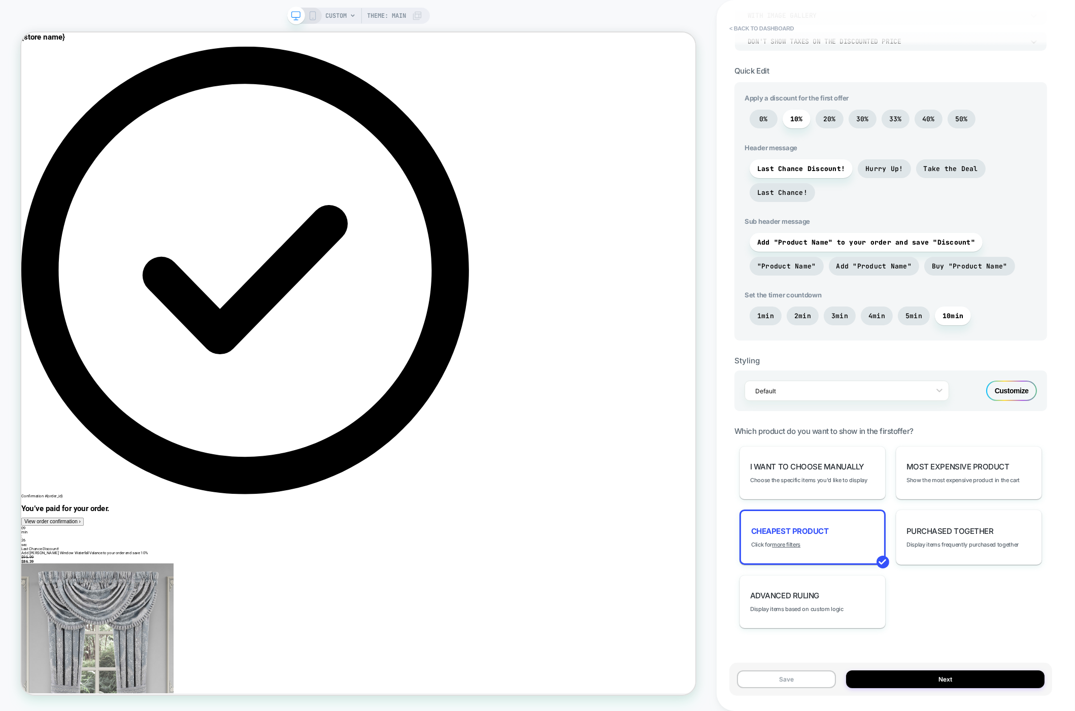
scroll to position [261, 0]
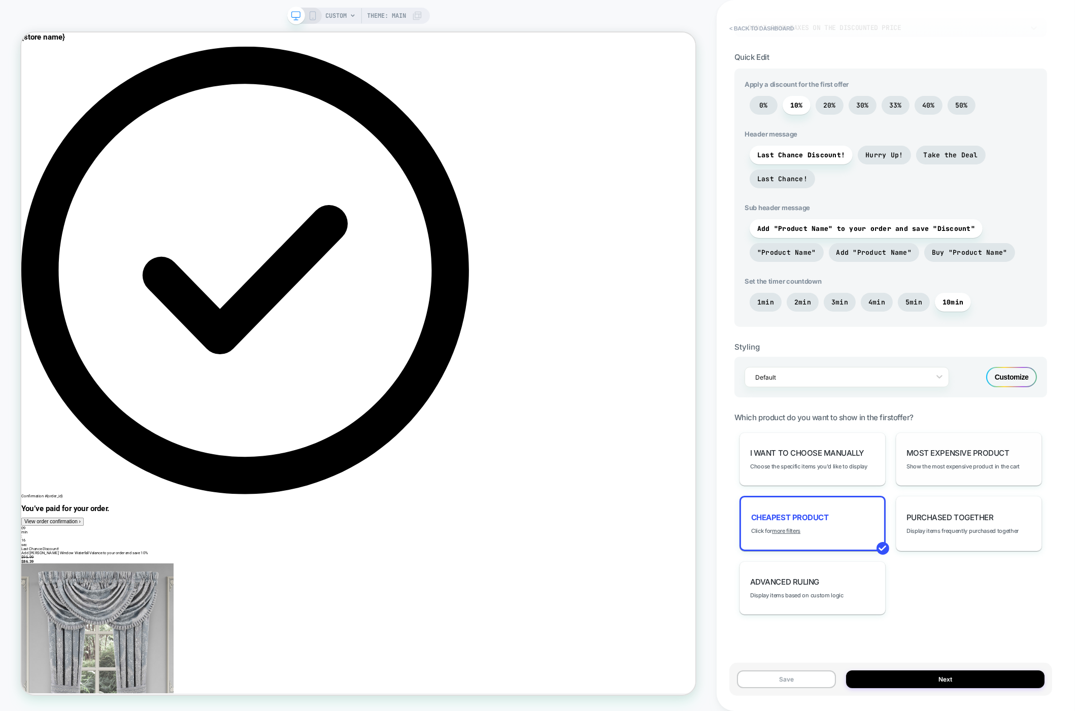
click at [911, 458] on div "Most Expensive Product Show the most expensive product in the cart" at bounding box center [969, 459] width 146 height 53
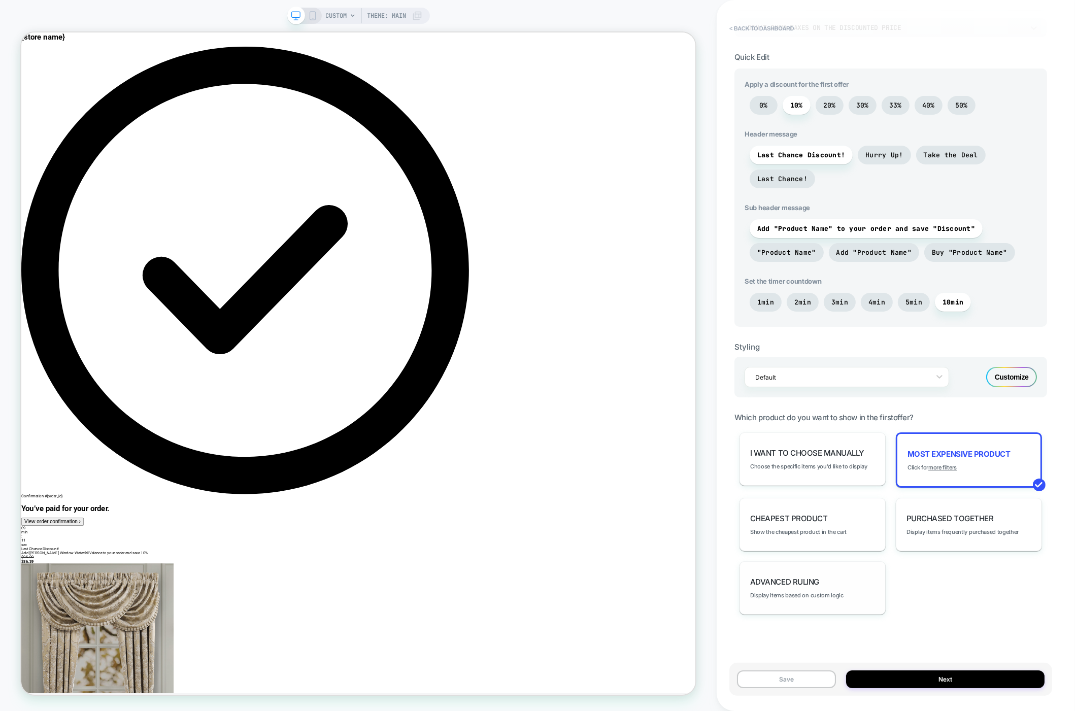
click at [787, 568] on div "Advanced Ruling Display items based on custom logic" at bounding box center [813, 587] width 146 height 53
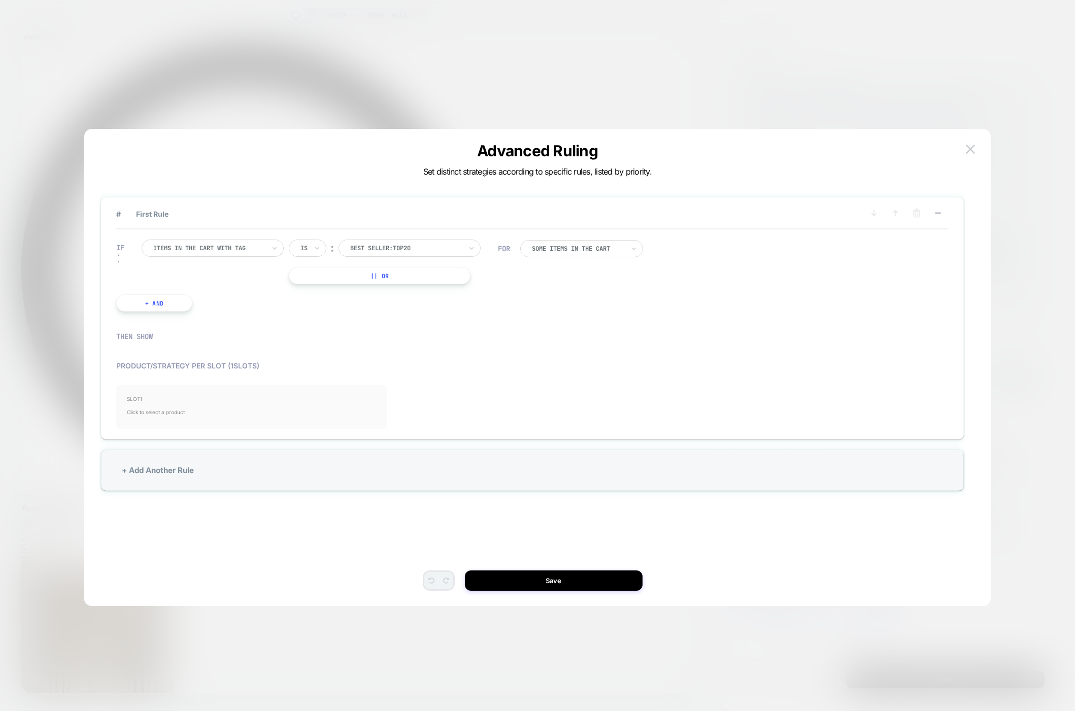
click at [150, 390] on div "SLOT 1 Click to select a product" at bounding box center [251, 407] width 271 height 44
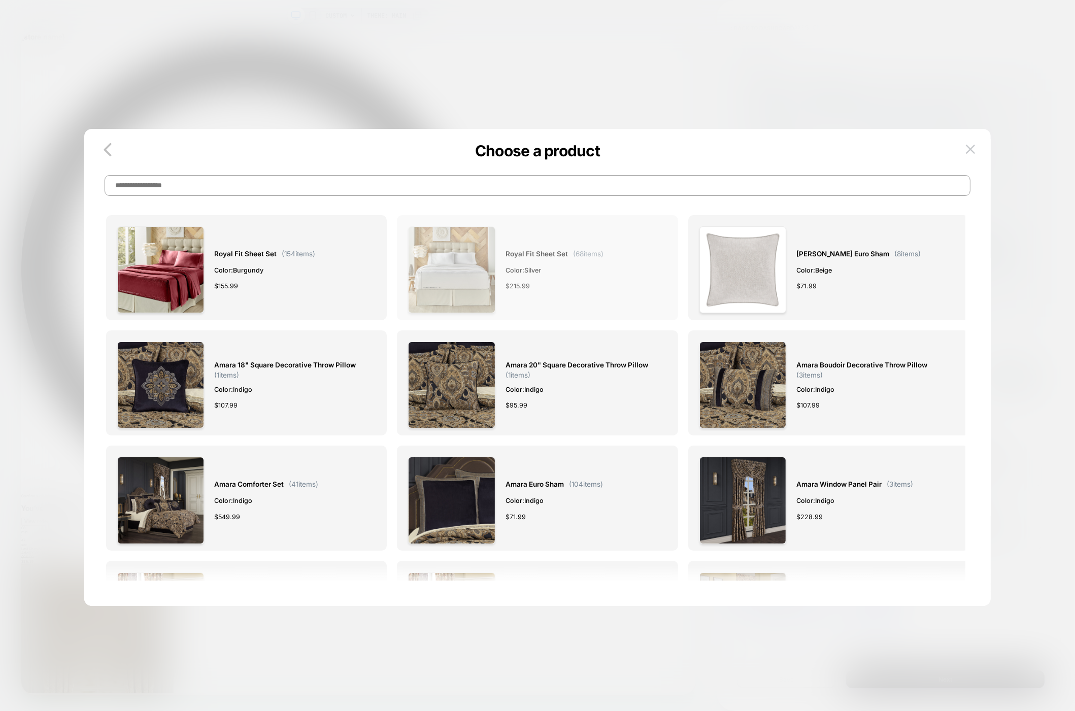
click at [430, 252] on img at bounding box center [451, 269] width 87 height 87
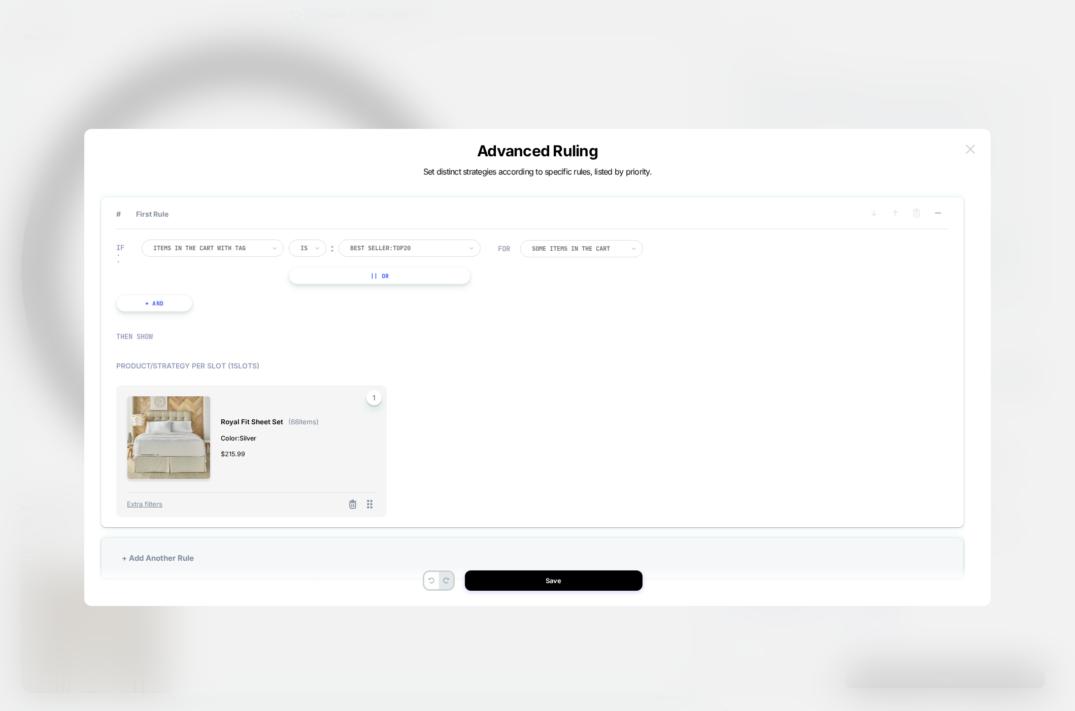
click at [972, 153] on img at bounding box center [970, 149] width 9 height 9
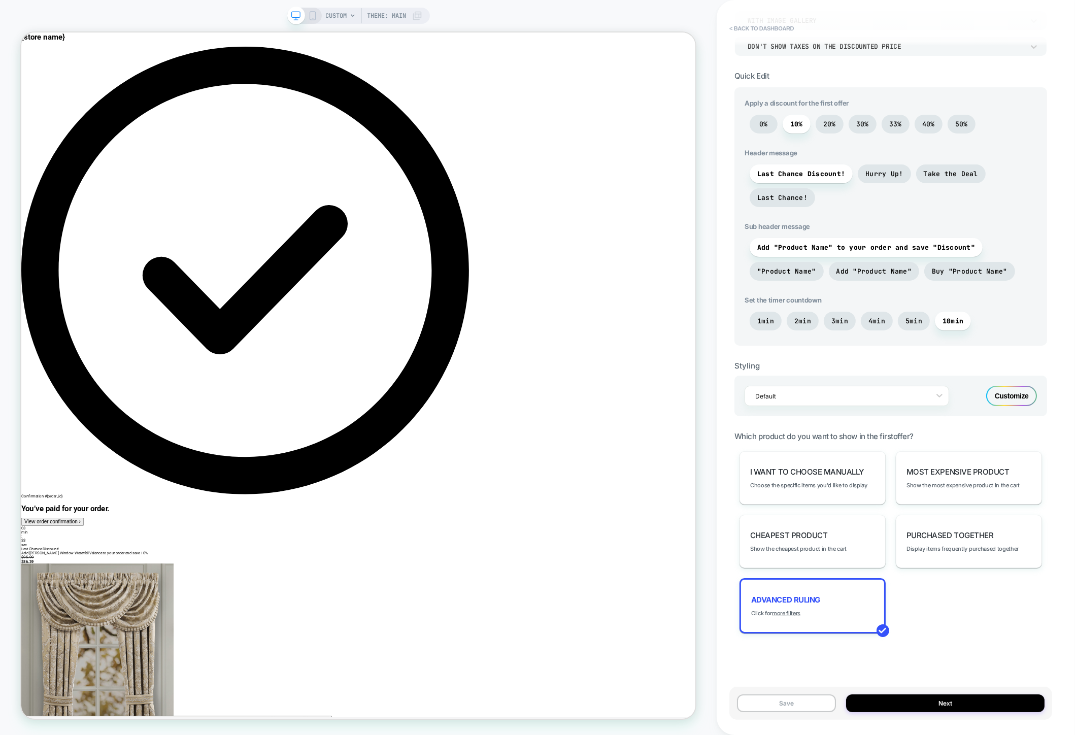
scroll to position [238, 0]
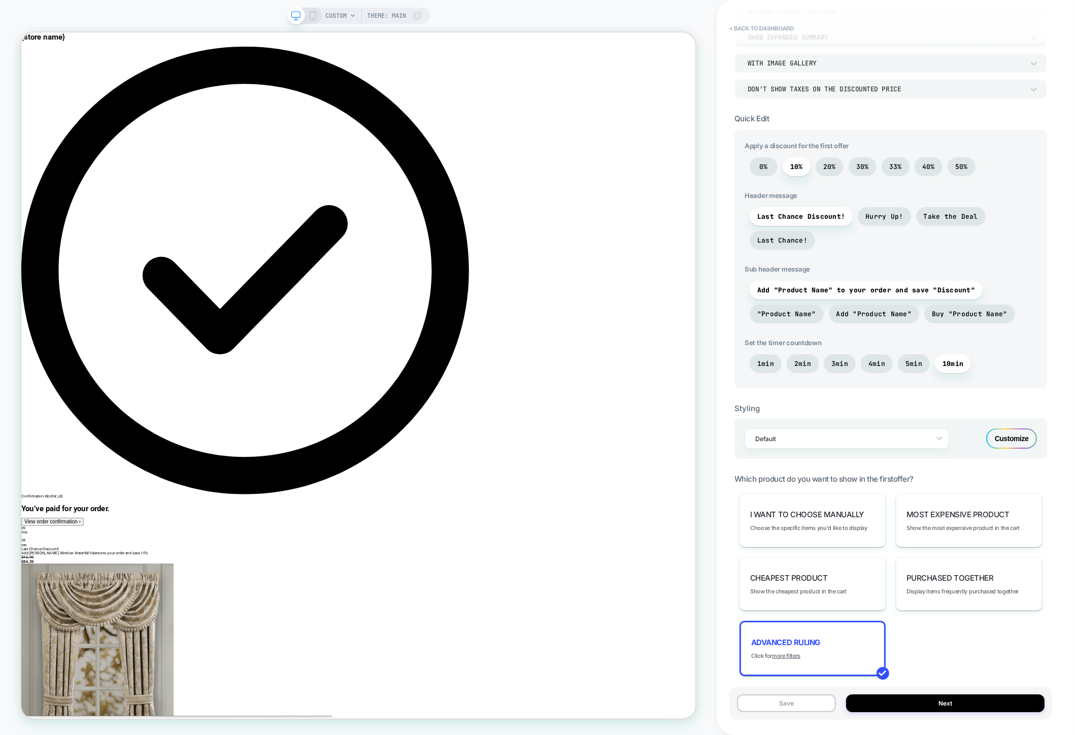
scroll to position [238, 0]
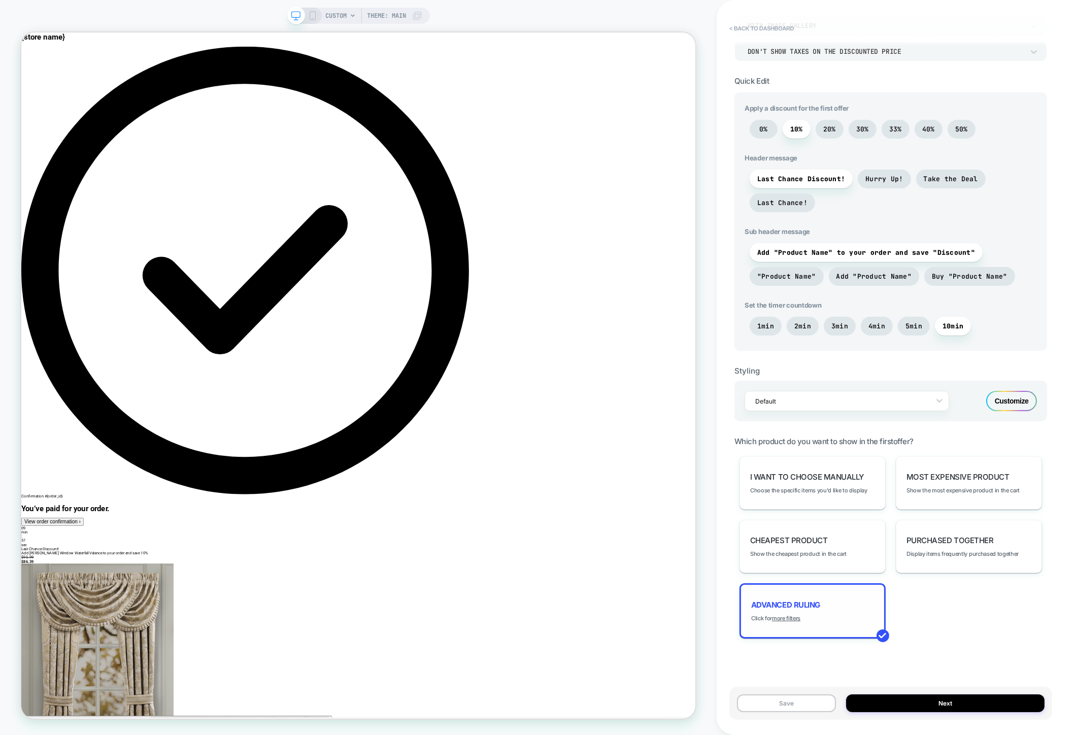
click at [830, 609] on div "Advanced Ruling Click for more filters" at bounding box center [813, 610] width 146 height 55
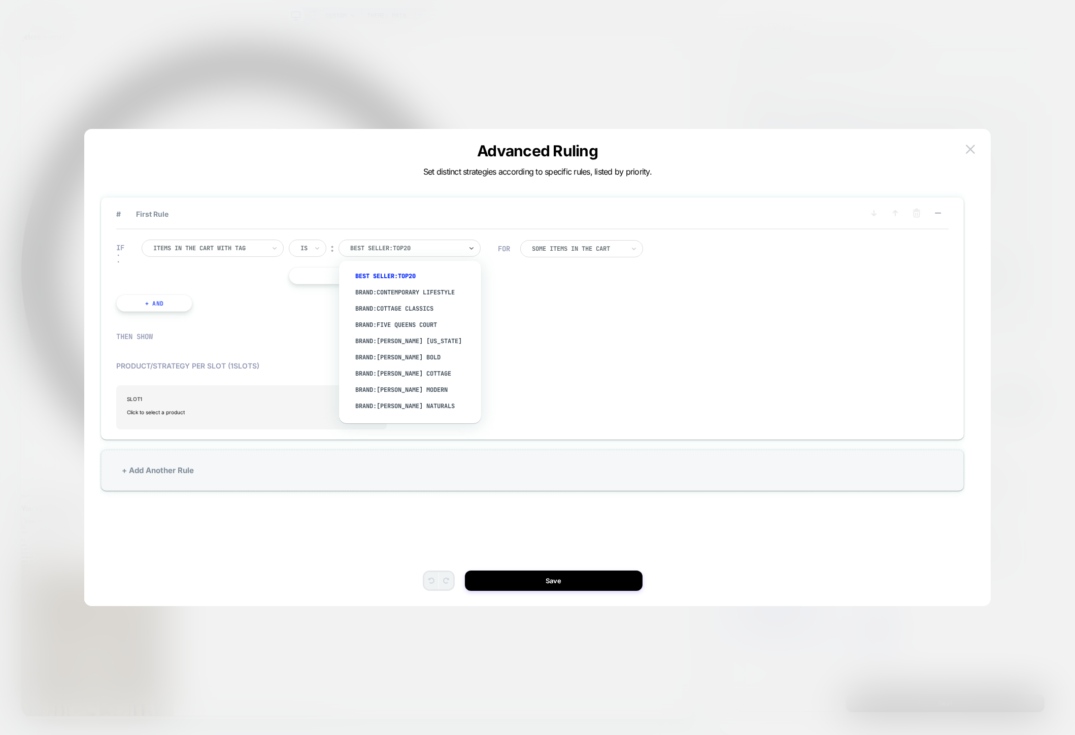
click at [417, 246] on div at bounding box center [406, 248] width 112 height 9
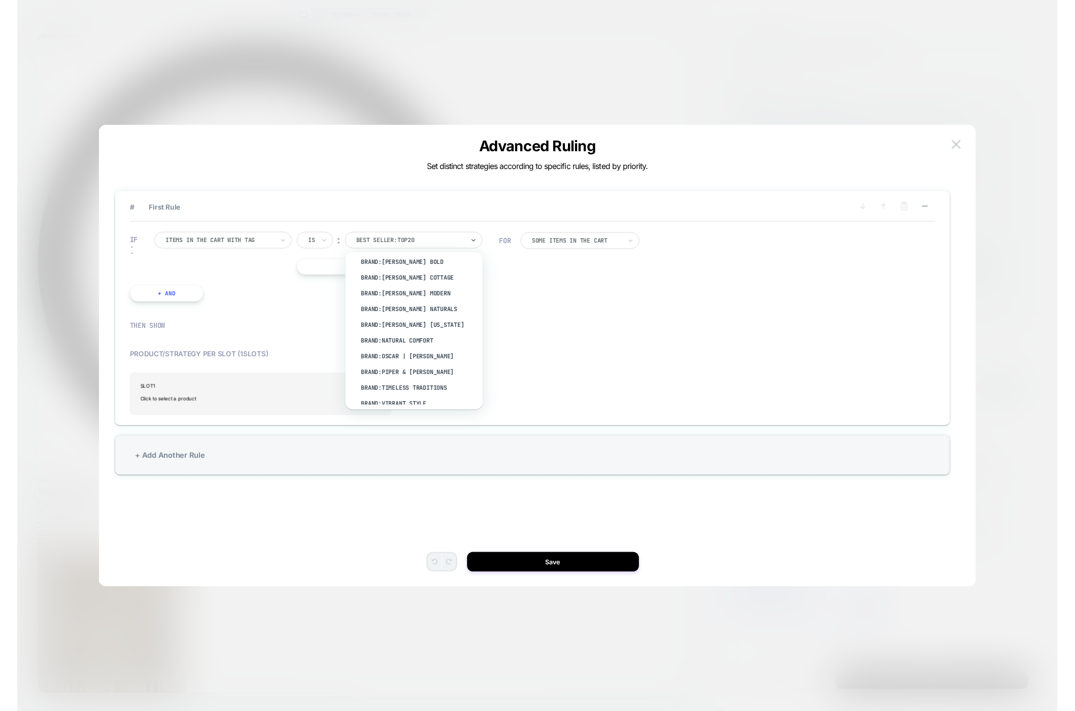
scroll to position [0, 0]
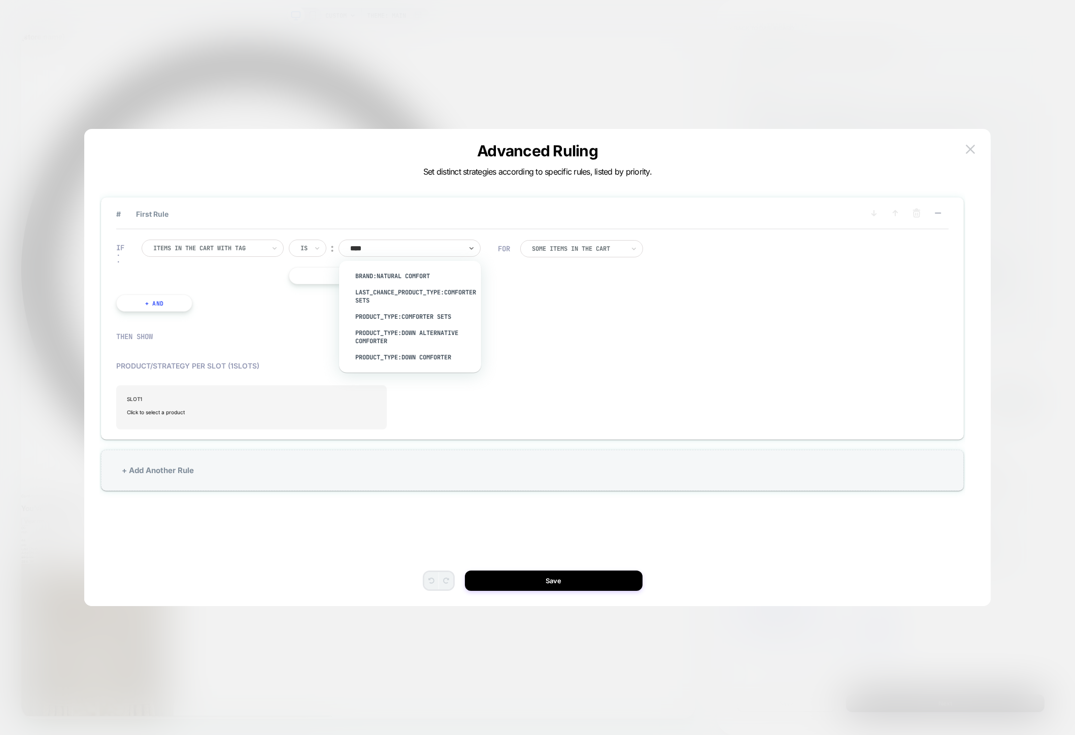
type input "*****"
click at [407, 313] on div "product_type:comforter sets" at bounding box center [415, 317] width 132 height 16
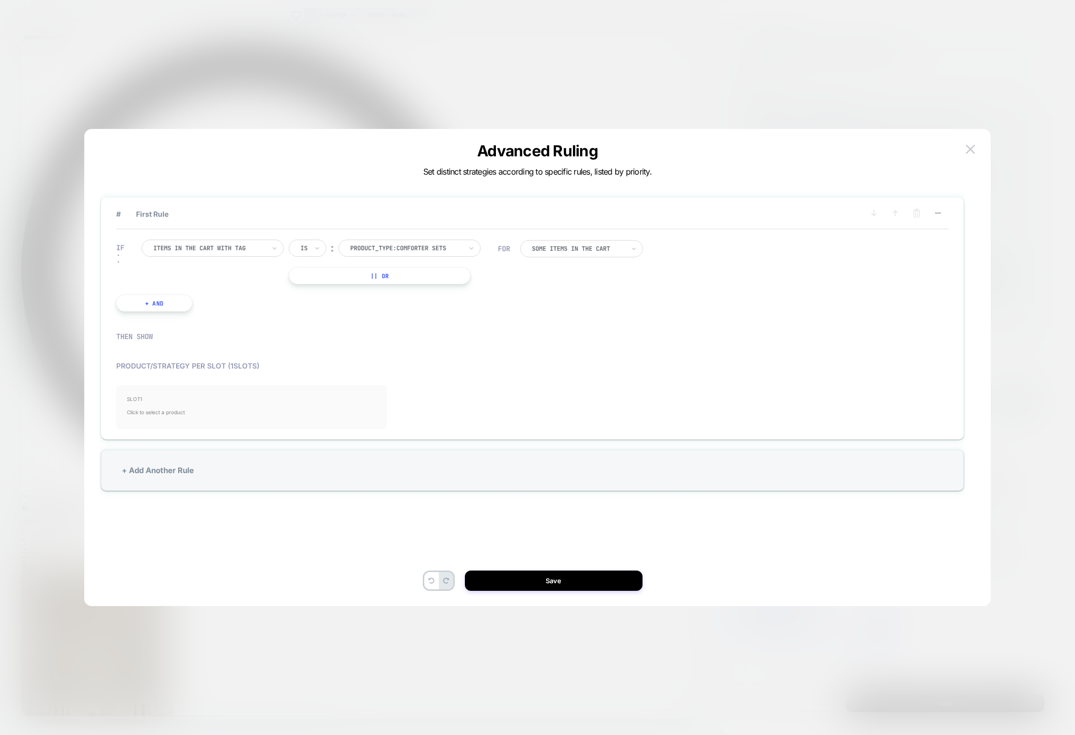
click at [266, 400] on span "SLOT 1" at bounding box center [251, 399] width 249 height 6
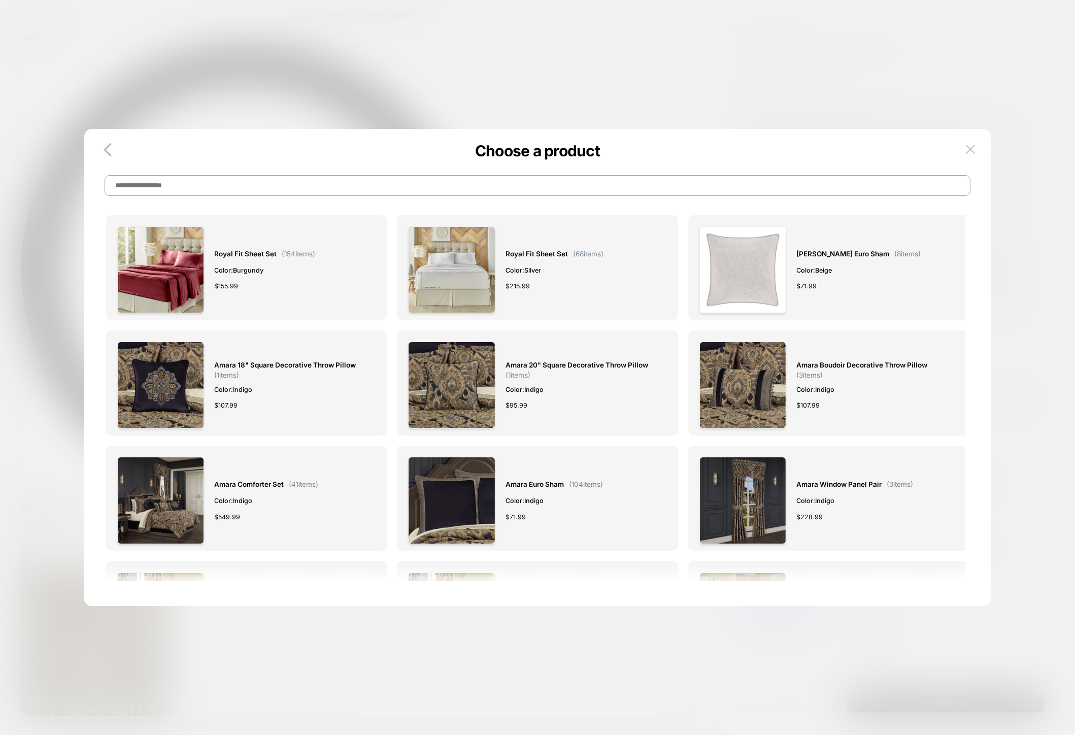
click at [361, 178] on input at bounding box center [538, 185] width 866 height 21
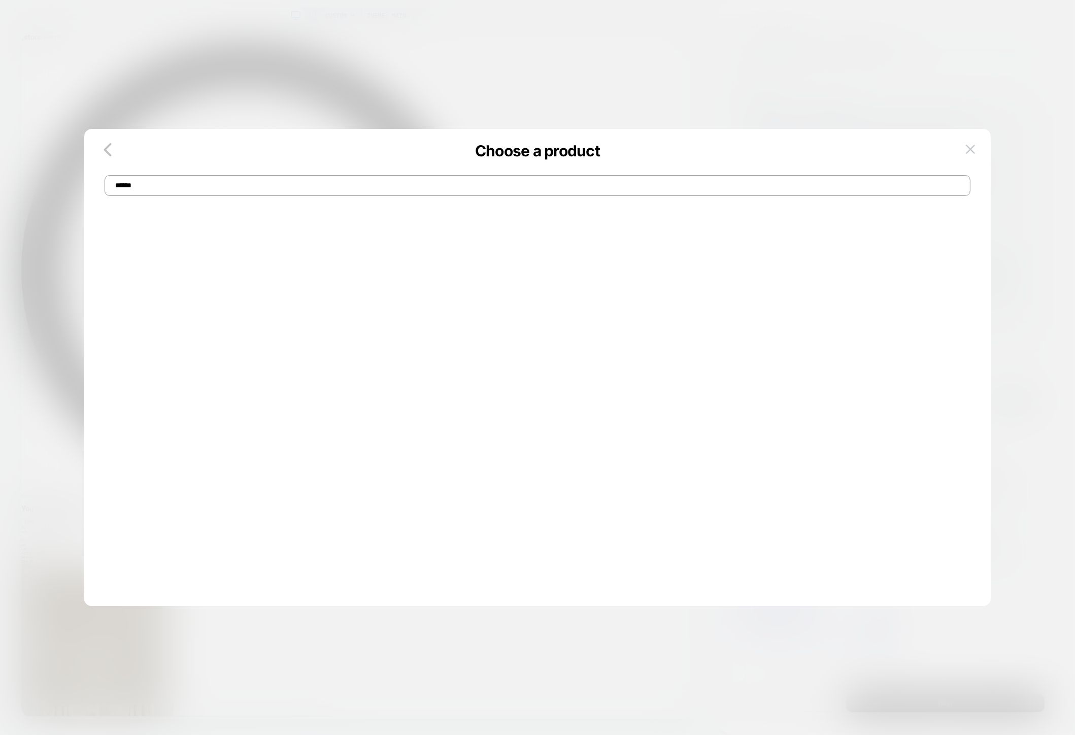
click at [257, 186] on input "******" at bounding box center [538, 185] width 866 height 21
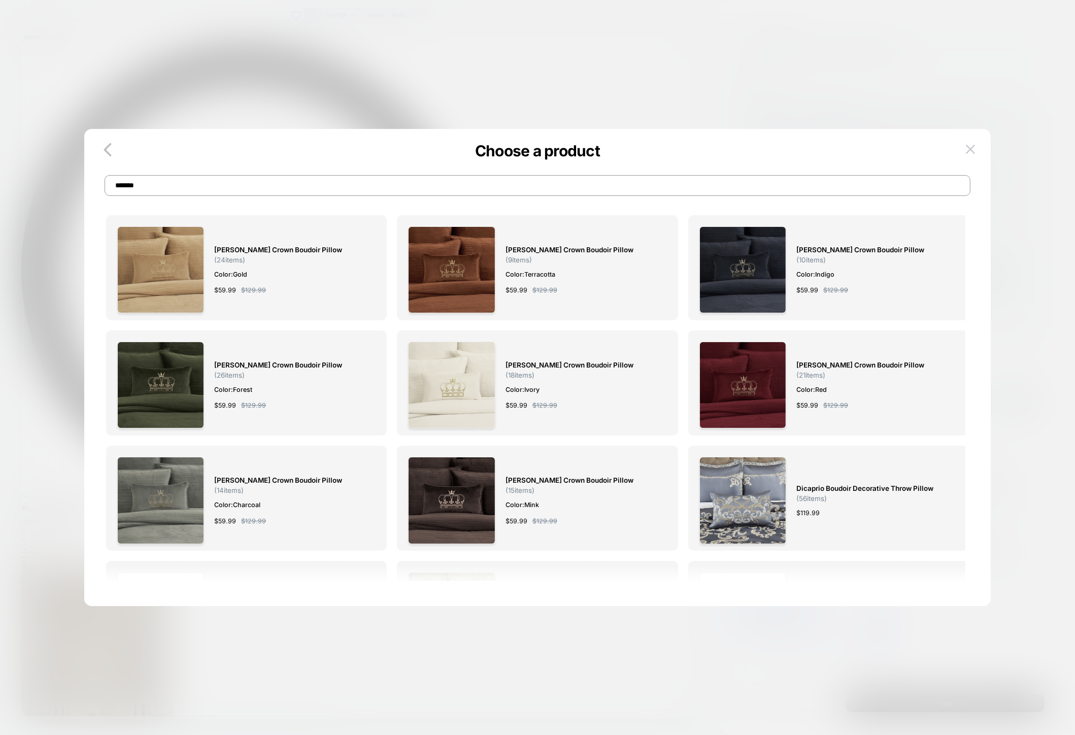
type input "*******"
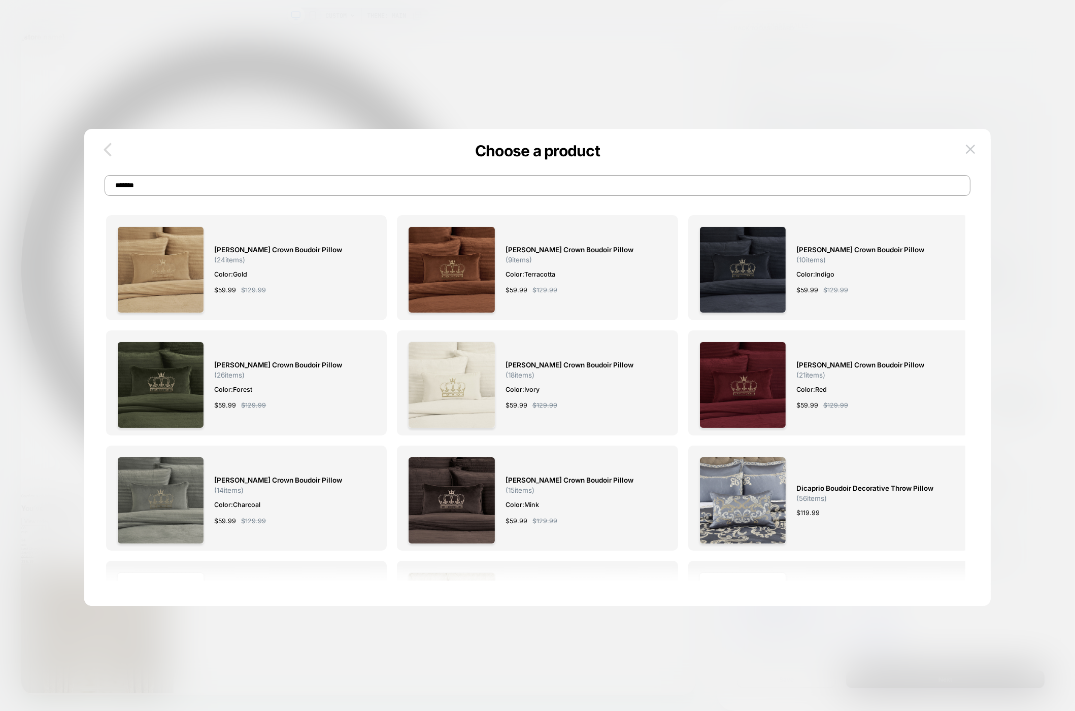
click at [108, 143] on icon "button" at bounding box center [107, 150] width 20 height 20
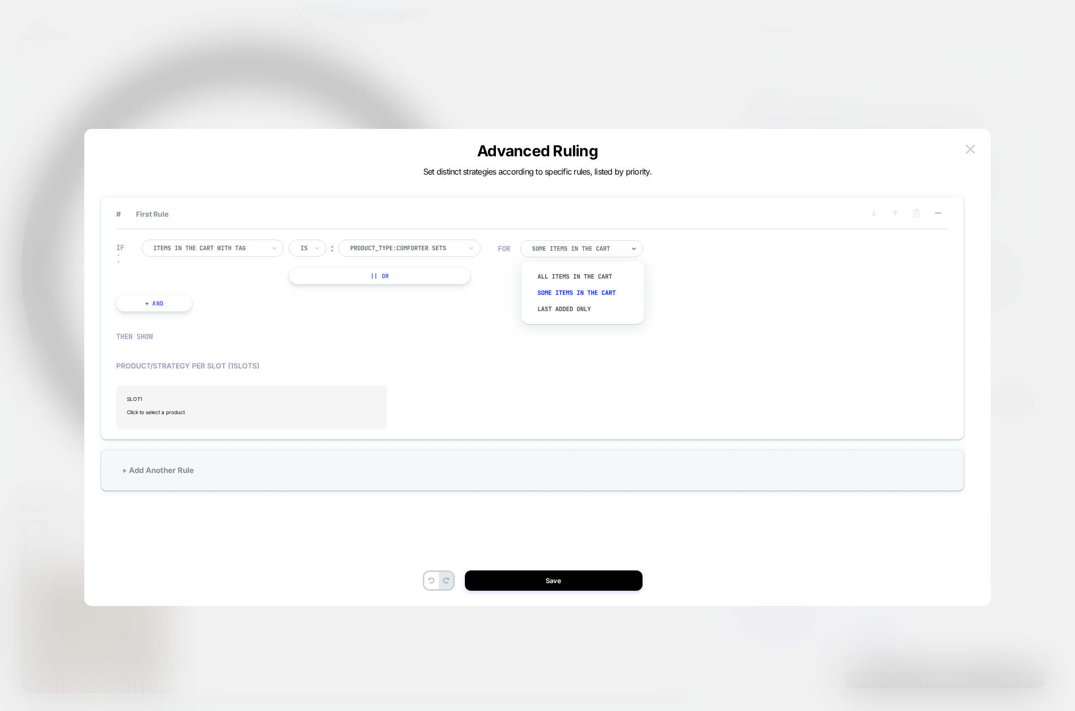
click at [556, 251] on div at bounding box center [578, 249] width 92 height 6
click at [493, 308] on div "IF Items in the cart with tag Is ︰ product_type:comforter sets PRODUCT_TYPE:COM…" at bounding box center [307, 275] width 392 height 103
click at [222, 395] on div "SLOT 1 Click to select a product" at bounding box center [251, 407] width 271 height 44
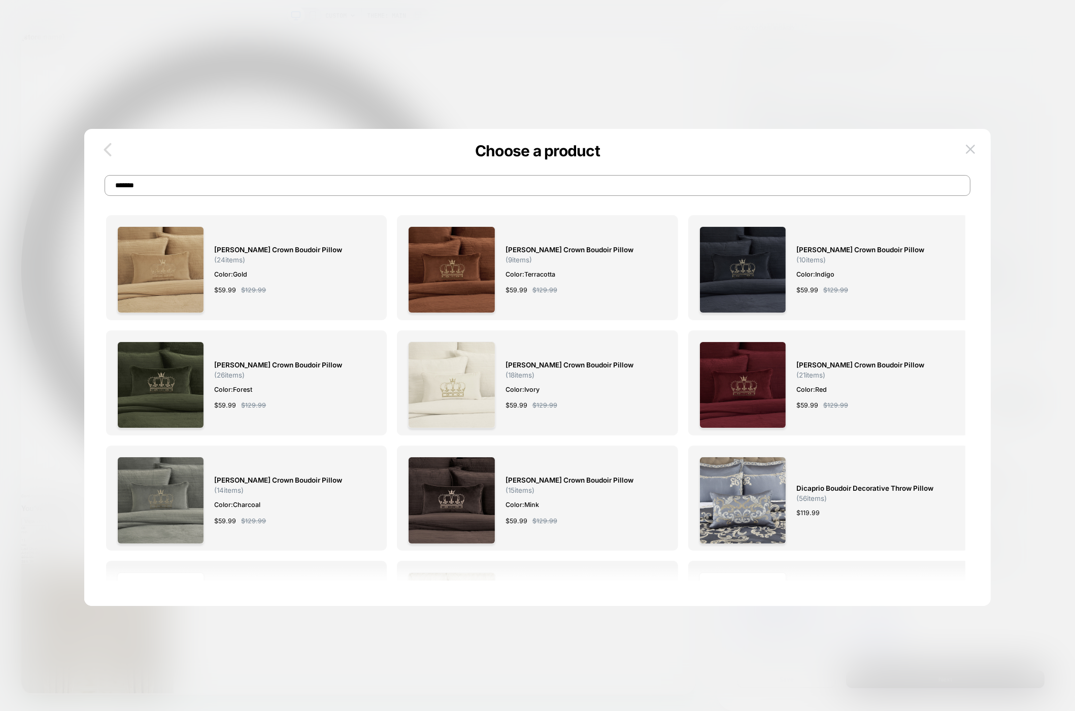
click at [112, 144] on icon "button" at bounding box center [107, 150] width 20 height 20
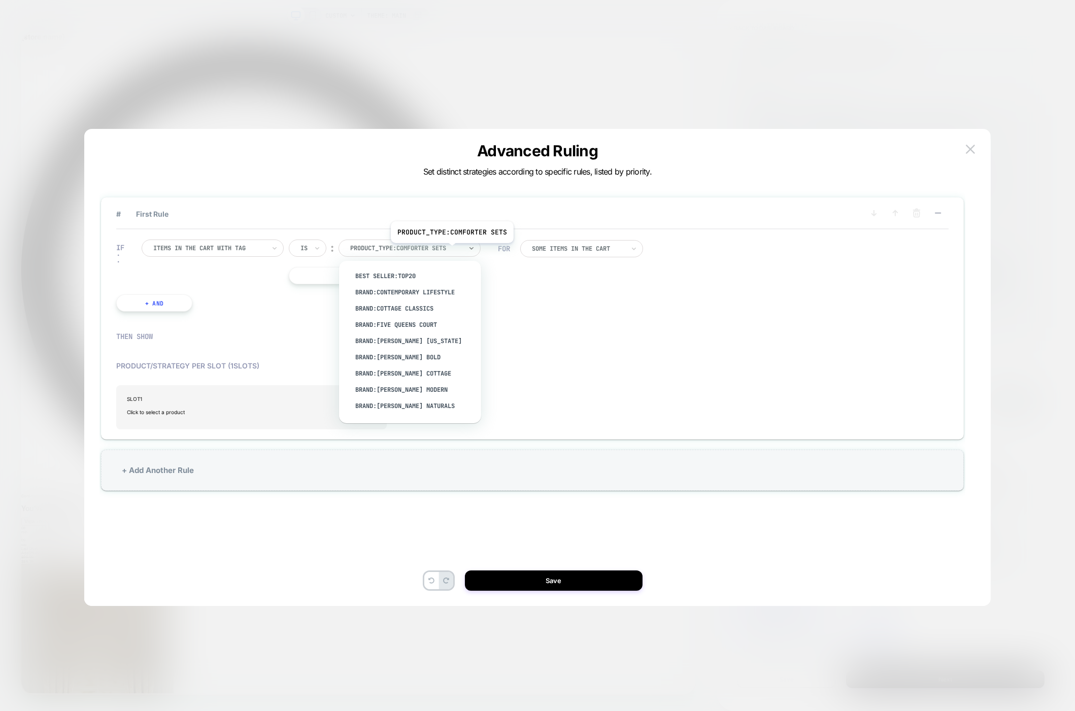
click at [451, 251] on div at bounding box center [406, 248] width 112 height 9
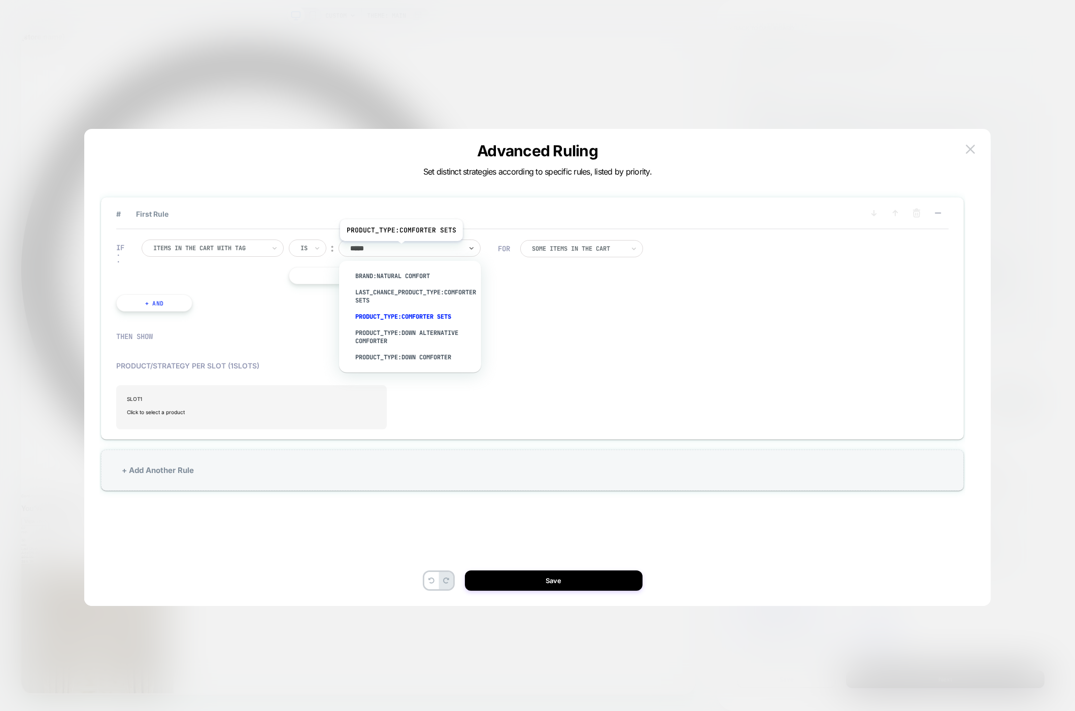
type input "******"
click at [426, 319] on div "product_type:comforter sets" at bounding box center [415, 317] width 132 height 16
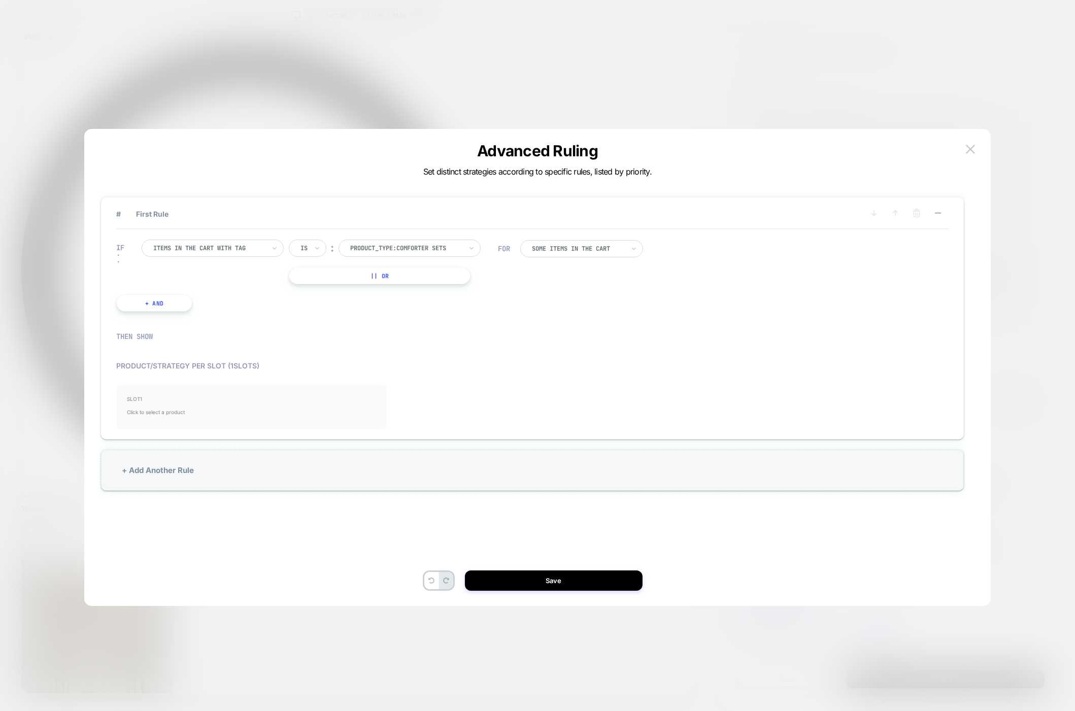
click at [258, 413] on span "Click to select a product" at bounding box center [251, 412] width 249 height 20
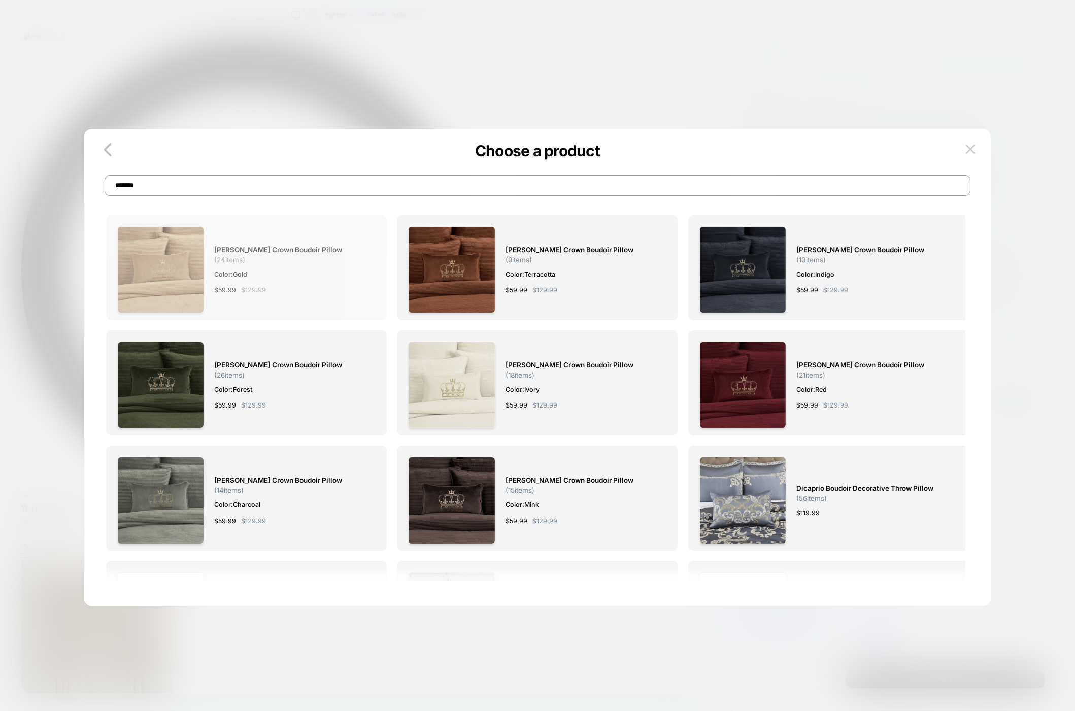
click at [317, 291] on div "$ 59.99 $ 129.99" at bounding box center [289, 290] width 151 height 11
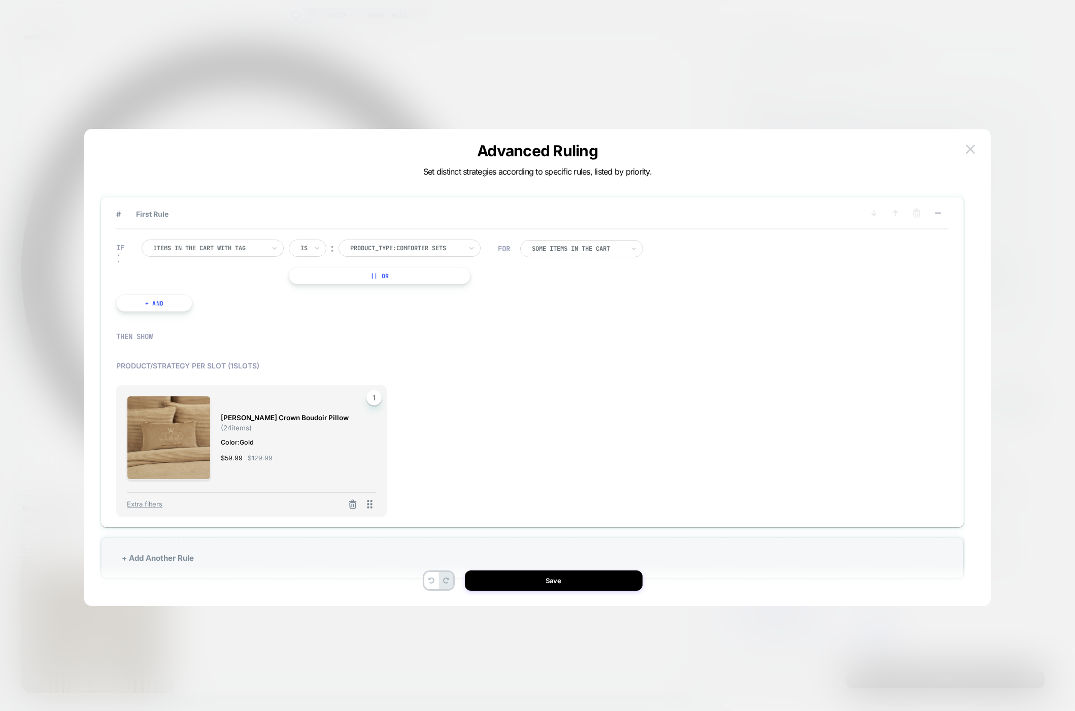
scroll to position [3, 0]
click at [173, 559] on div "+ Add Another Rule" at bounding box center [532, 555] width 863 height 41
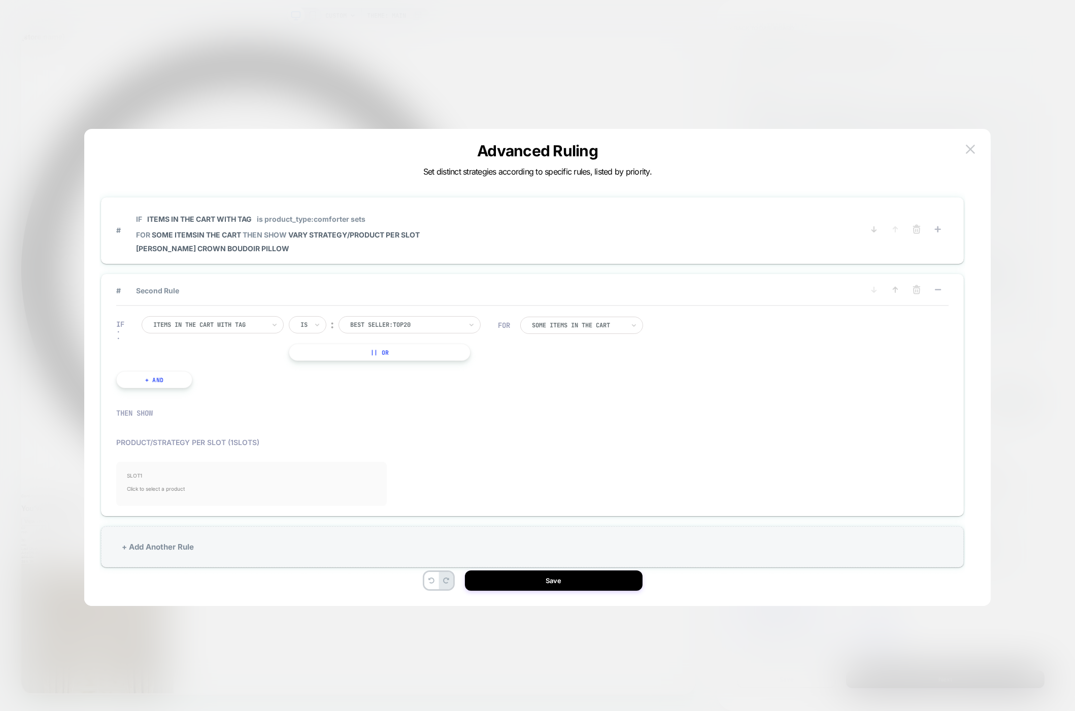
scroll to position [0, 0]
click at [768, 212] on span "# IF Items in the cart with tag is product_type:comforter sets FOR some items I…" at bounding box center [482, 230] width 733 height 45
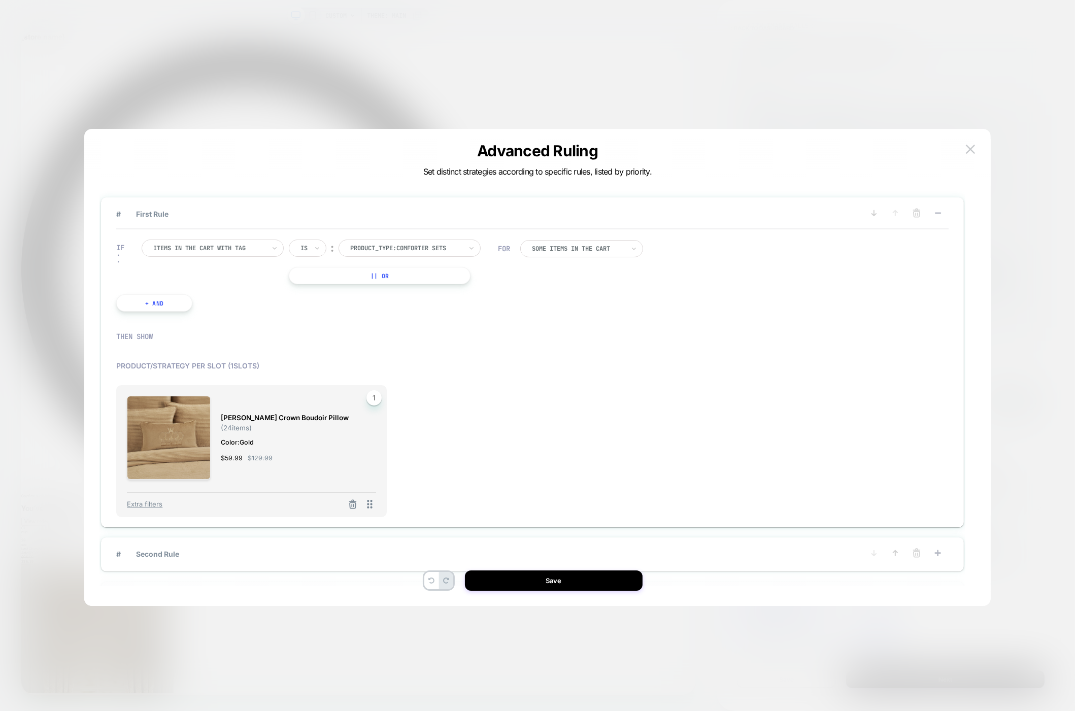
click at [733, 233] on div "IF Items in the cart with tag Is ︰ product_type:comforter sets PRODUCT_TYPE:COM…" at bounding box center [532, 275] width 833 height 92
click at [169, 301] on button "+ And" at bounding box center [154, 302] width 76 height 17
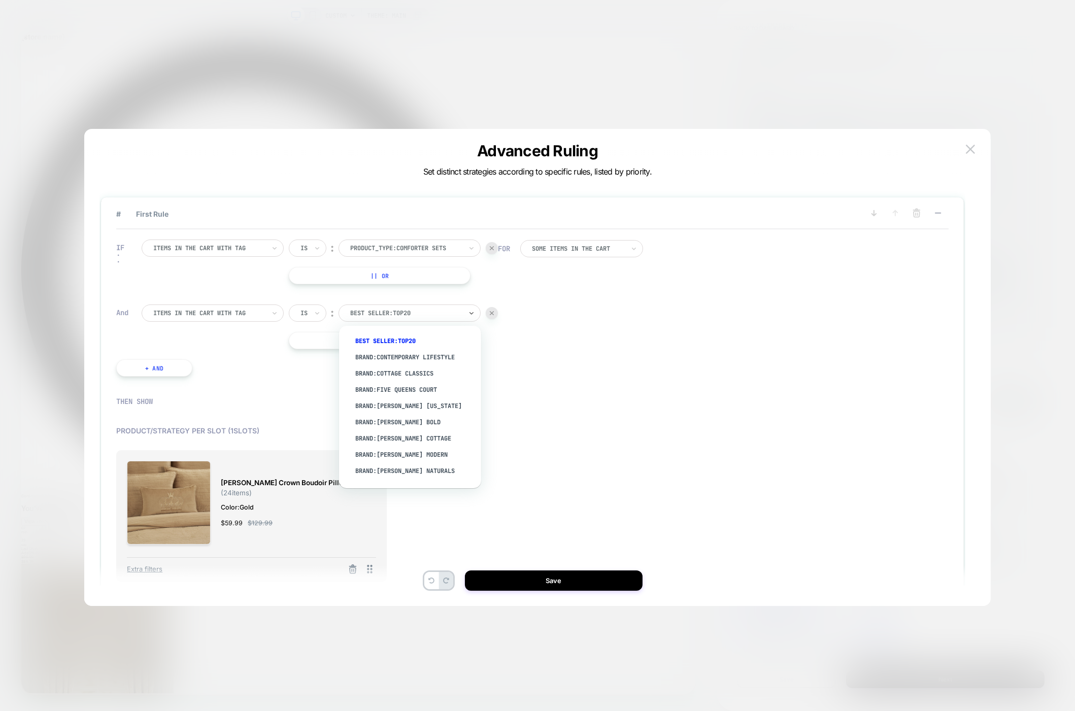
click at [393, 316] on div at bounding box center [406, 313] width 112 height 9
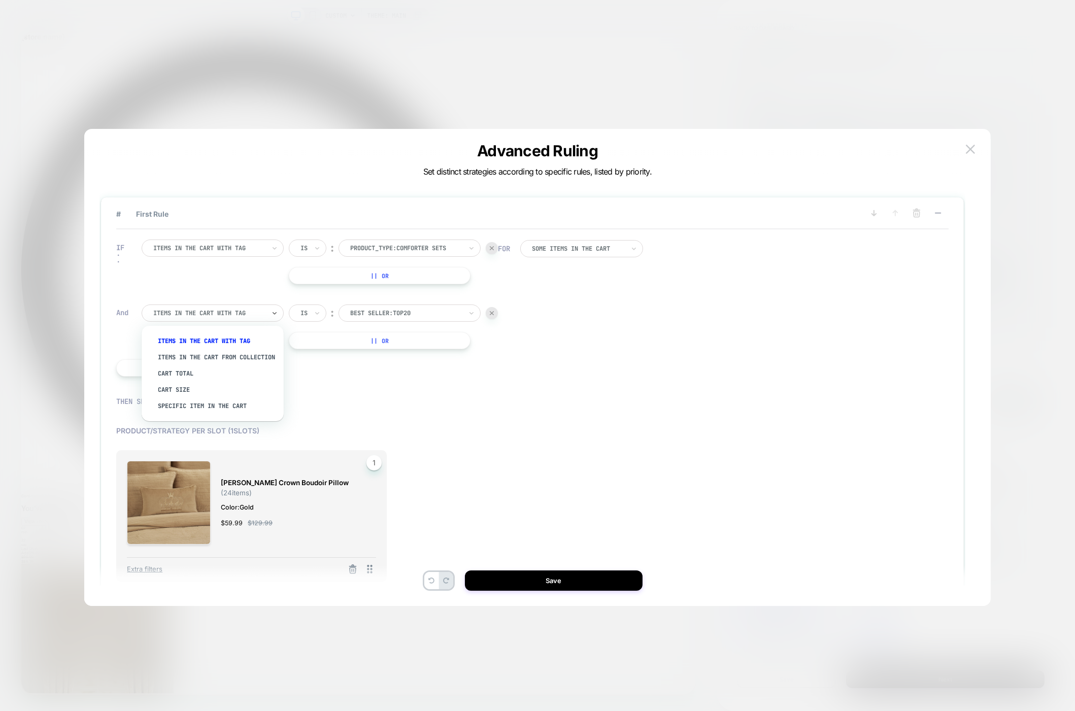
click at [192, 311] on div at bounding box center [209, 313] width 112 height 9
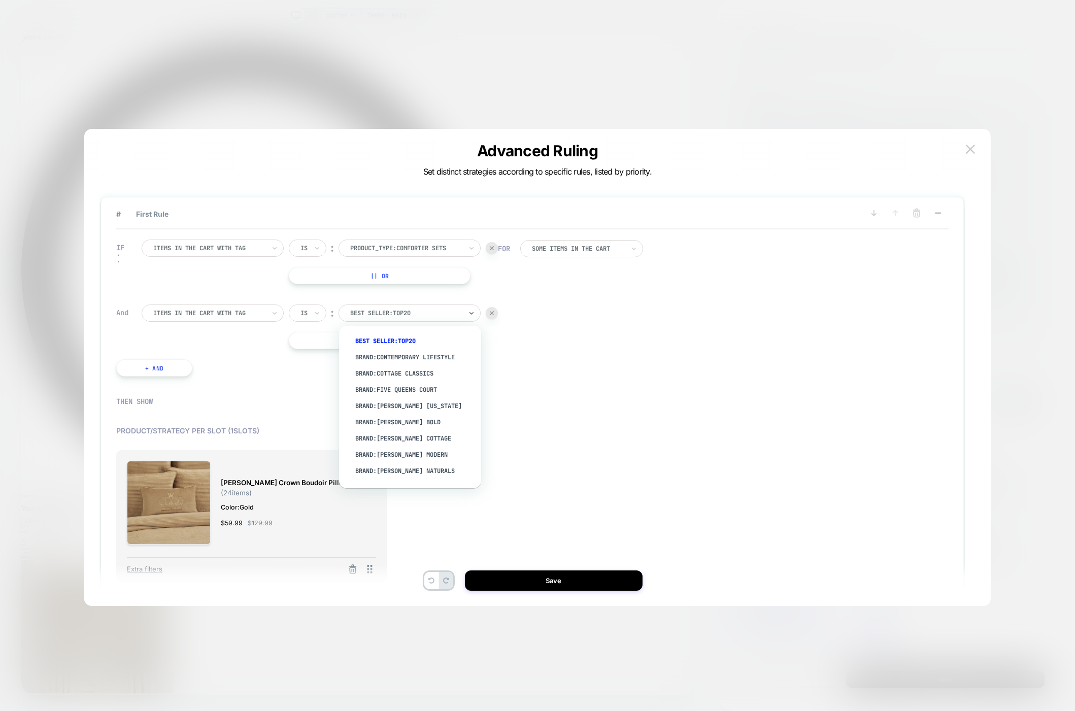
click at [395, 309] on div at bounding box center [406, 313] width 112 height 9
type input "*****"
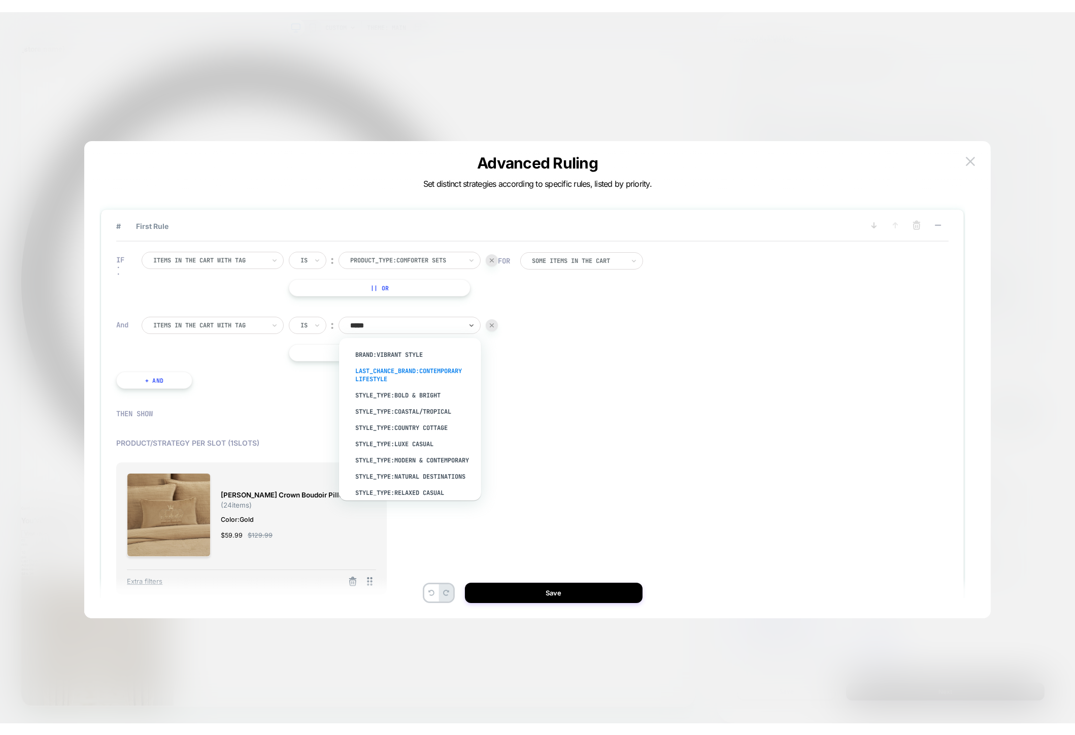
scroll to position [54, 0]
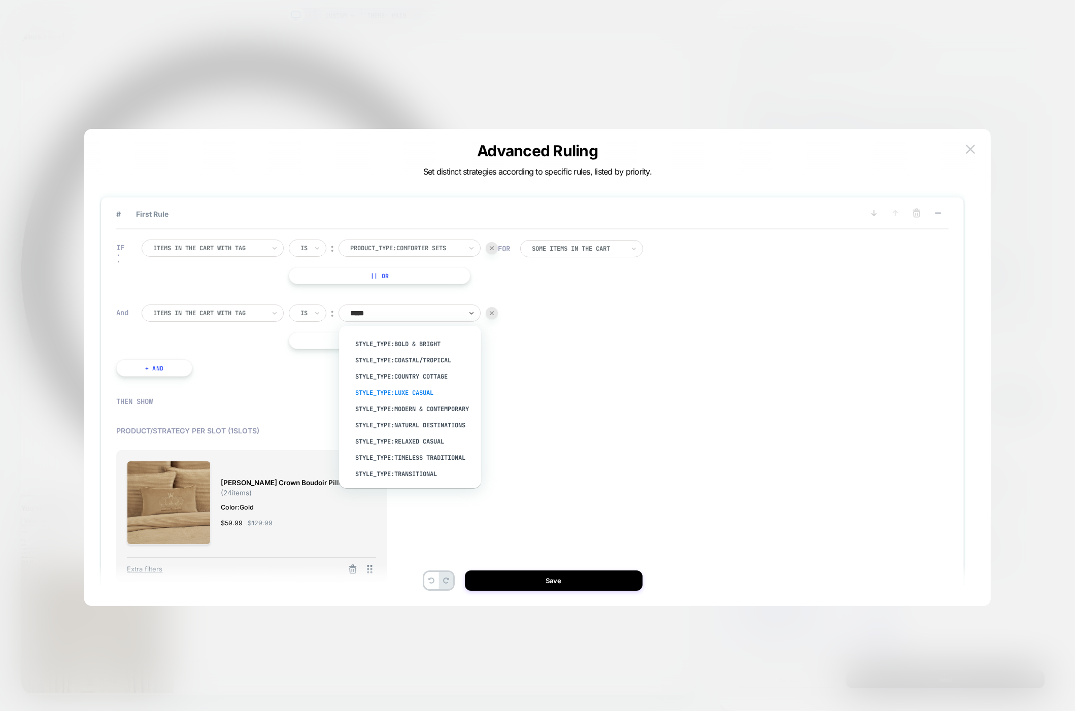
click at [404, 391] on div "style_type:luxe casual" at bounding box center [415, 393] width 132 height 16
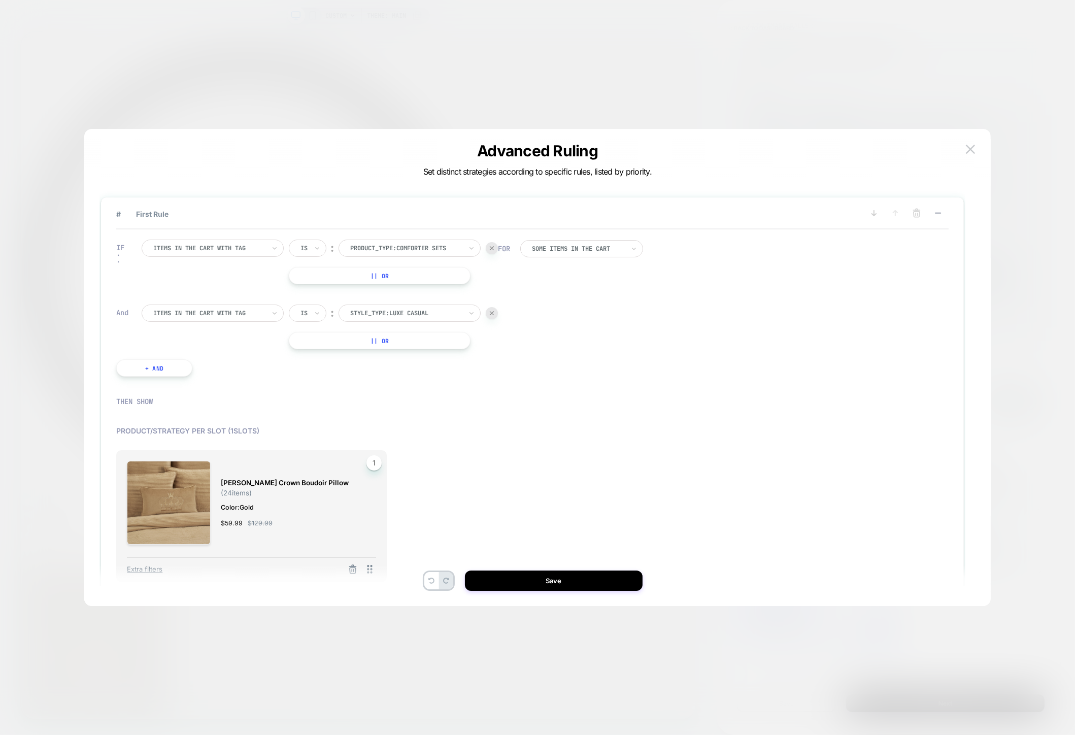
scroll to position [0, 0]
